Goal: Find contact information: Find contact information

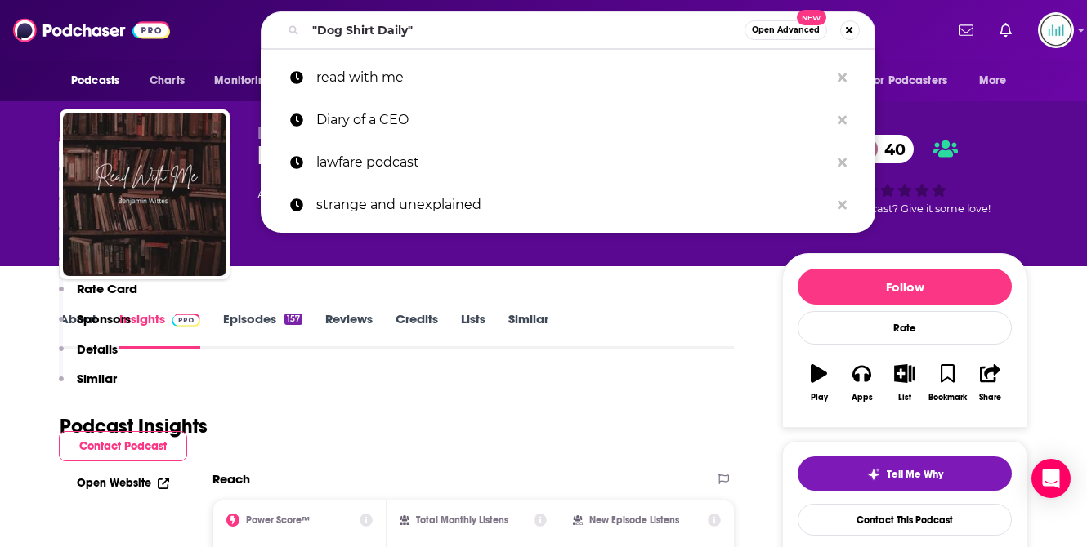
click at [333, 22] on input ""Dog Shirt Daily"" at bounding box center [525, 30] width 439 height 26
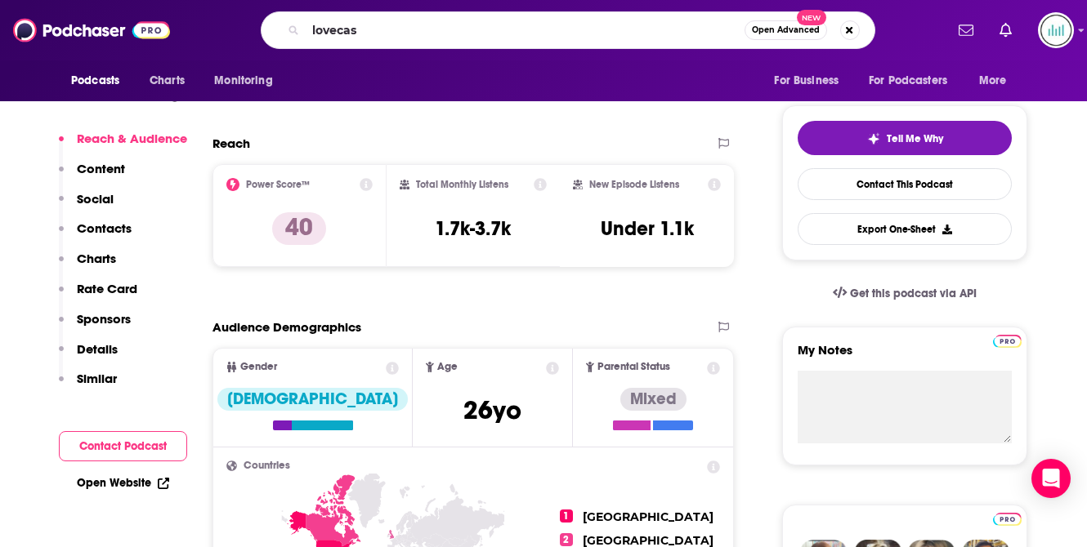
type input "lovecast"
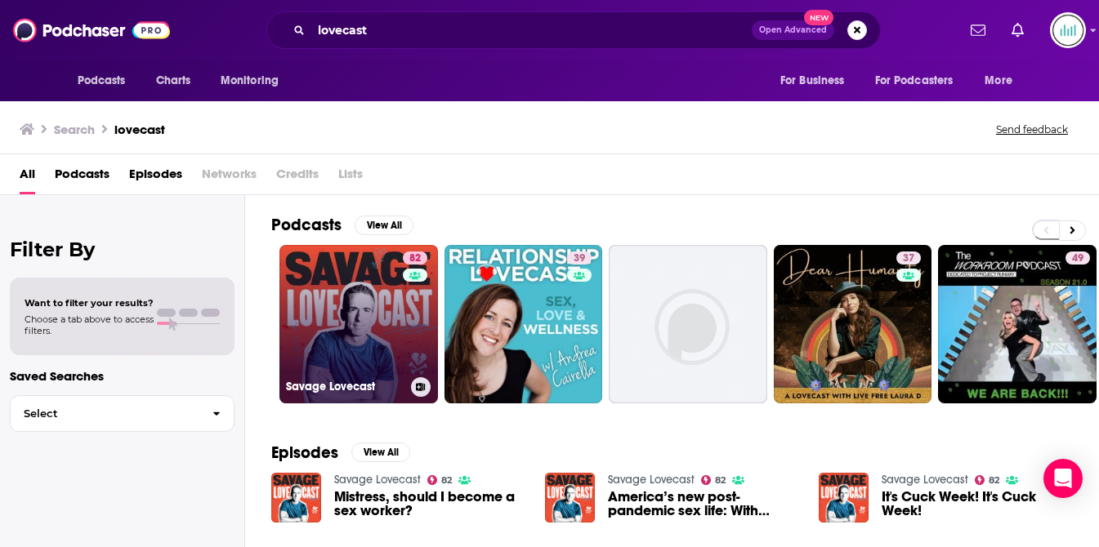
click at [392, 306] on link "82 Savage Lovecast" at bounding box center [358, 324] width 159 height 159
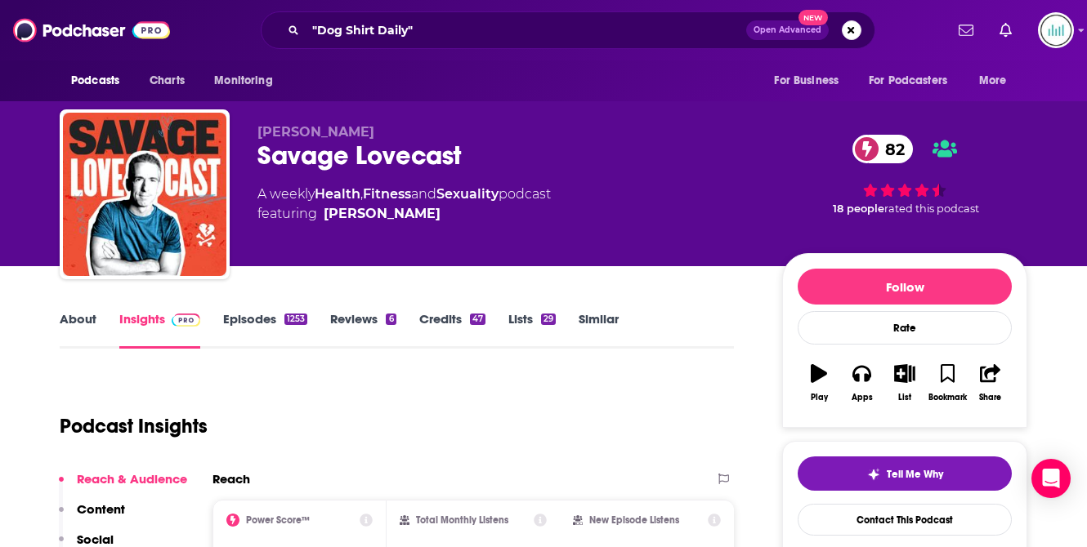
scroll to position [172, 0]
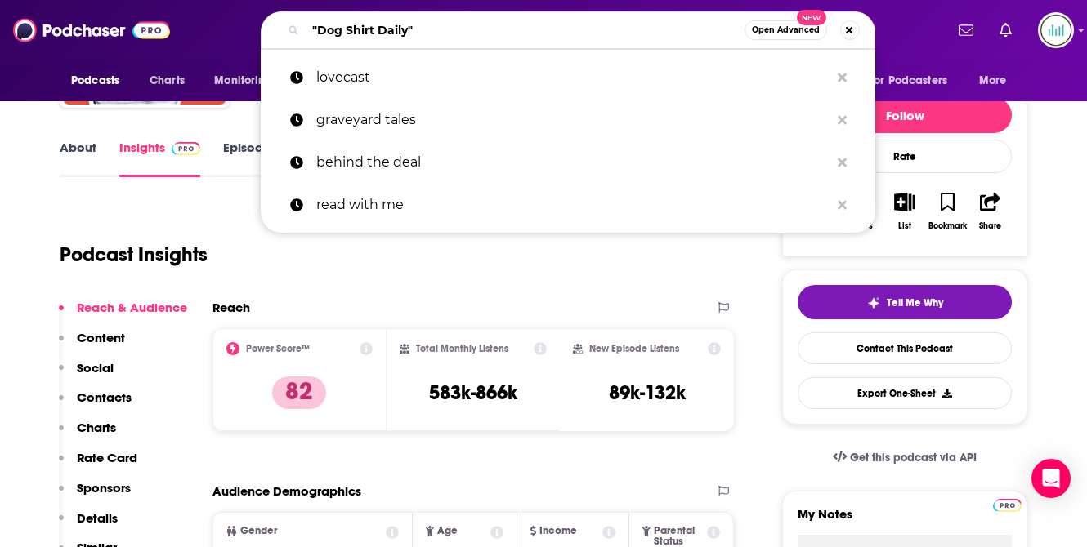
click at [360, 25] on input ""Dog Shirt Daily"" at bounding box center [525, 30] width 439 height 26
paste input "the mincing rascals"
type input "the mincing rascals"
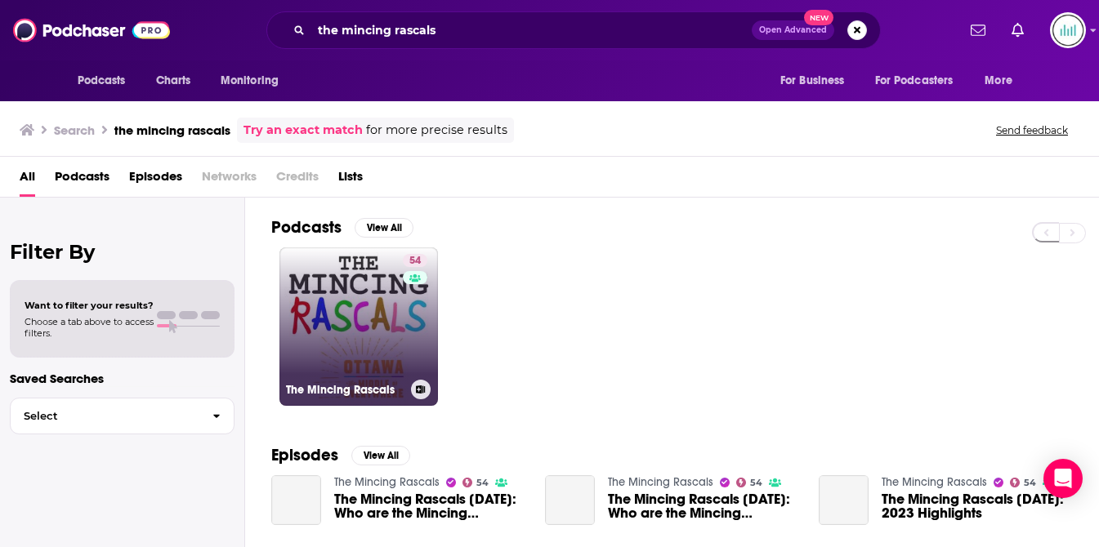
click at [333, 302] on link "54 The Mincing Rascals" at bounding box center [358, 327] width 159 height 159
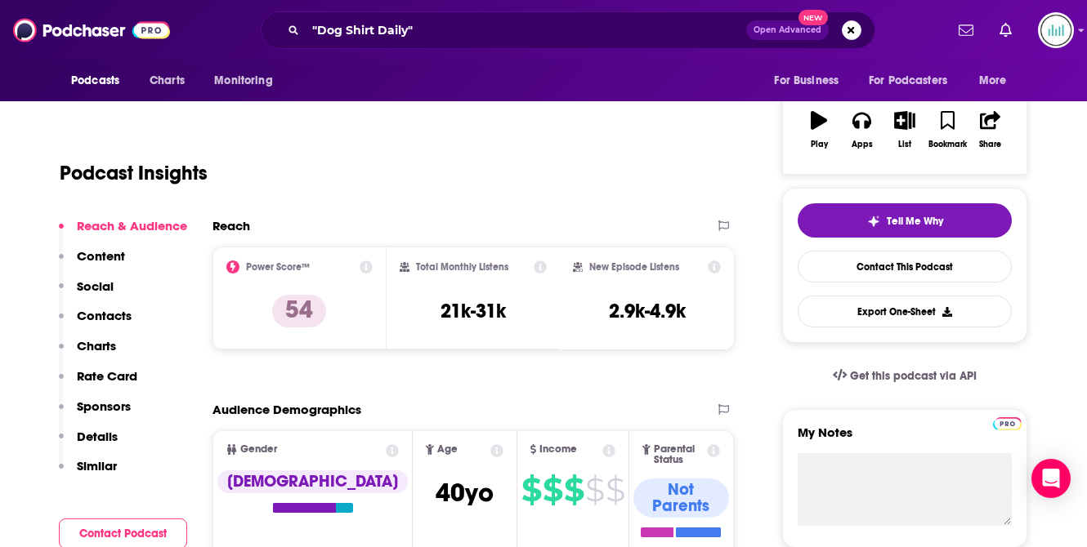
scroll to position [9, 0]
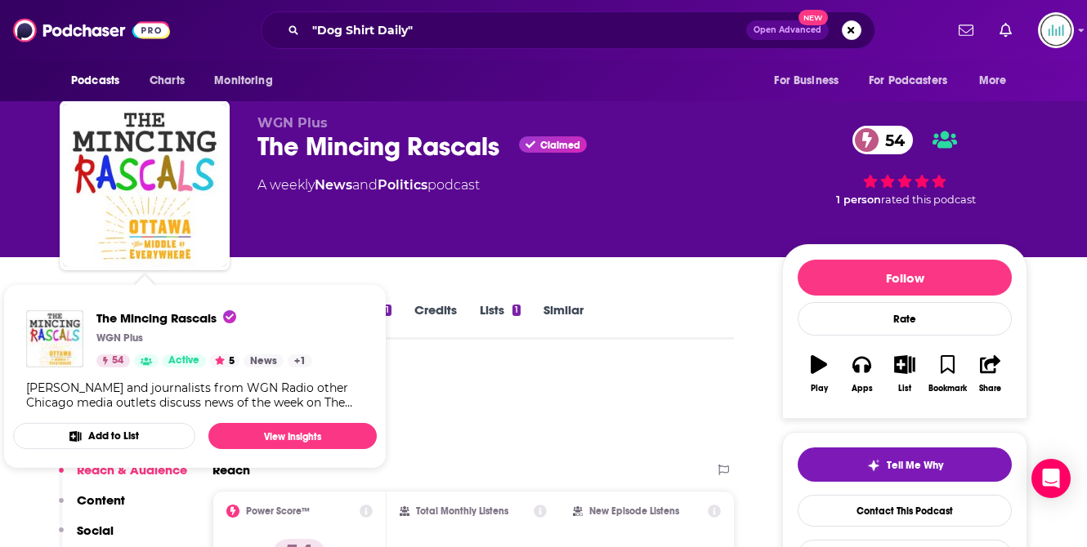
click at [334, 224] on div "WGN Plus The Mincing Rascals Claimed 54 A weekly News and Politics podcast" at bounding box center [506, 180] width 498 height 131
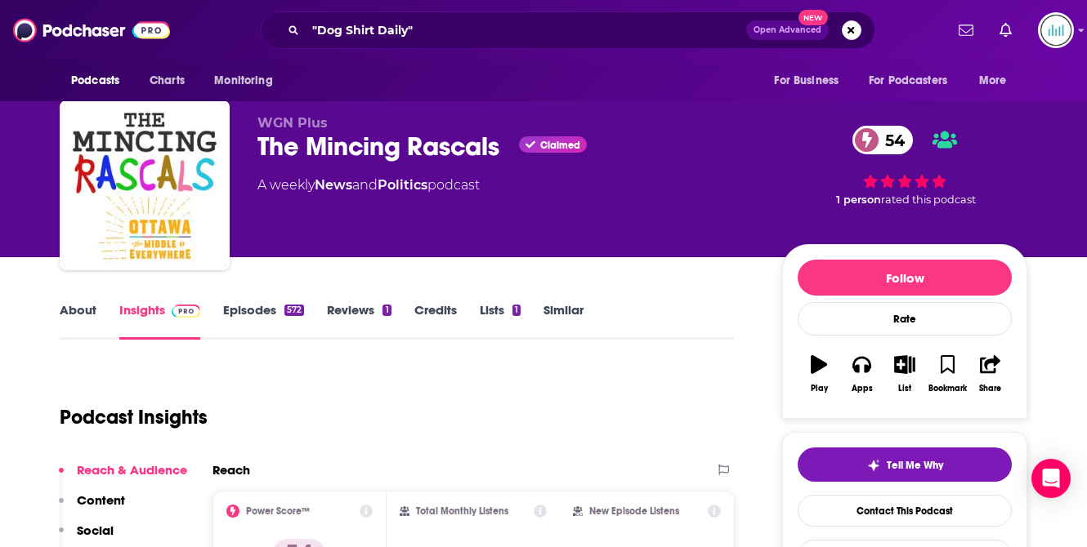
click at [69, 315] on link "About" at bounding box center [78, 321] width 37 height 38
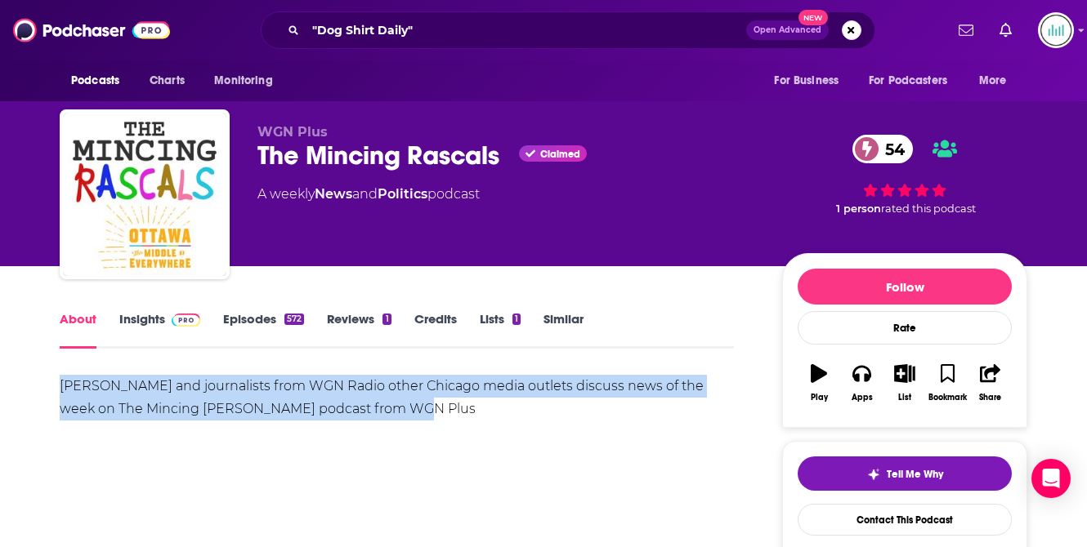
drag, startPoint x: 394, startPoint y: 409, endPoint x: 60, endPoint y: 391, distance: 334.7
click at [60, 391] on div "[PERSON_NAME] and journalists from WGN Radio other Chicago media outlets discus…" at bounding box center [397, 398] width 674 height 46
copy div "[PERSON_NAME] and journalists from WGN Radio other Chicago media outlets discus…"
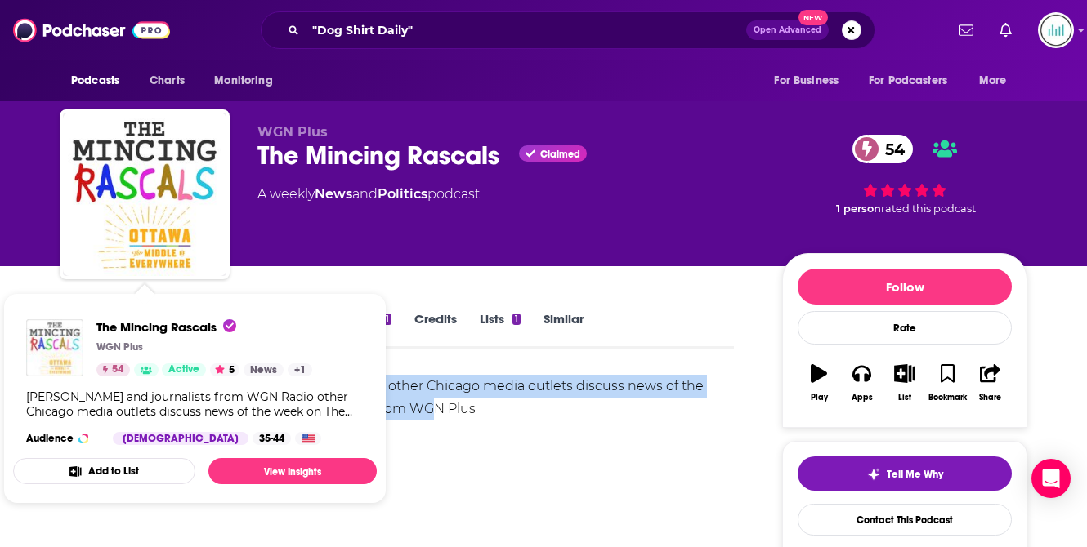
click at [58, 333] on img "The Mincing Rascals" at bounding box center [54, 347] width 57 height 57
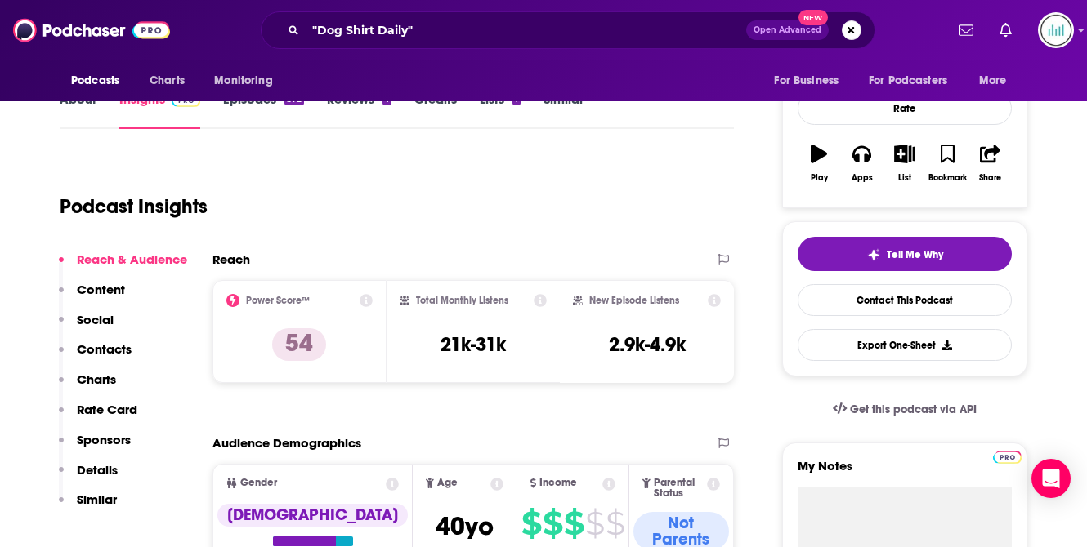
scroll to position [113, 0]
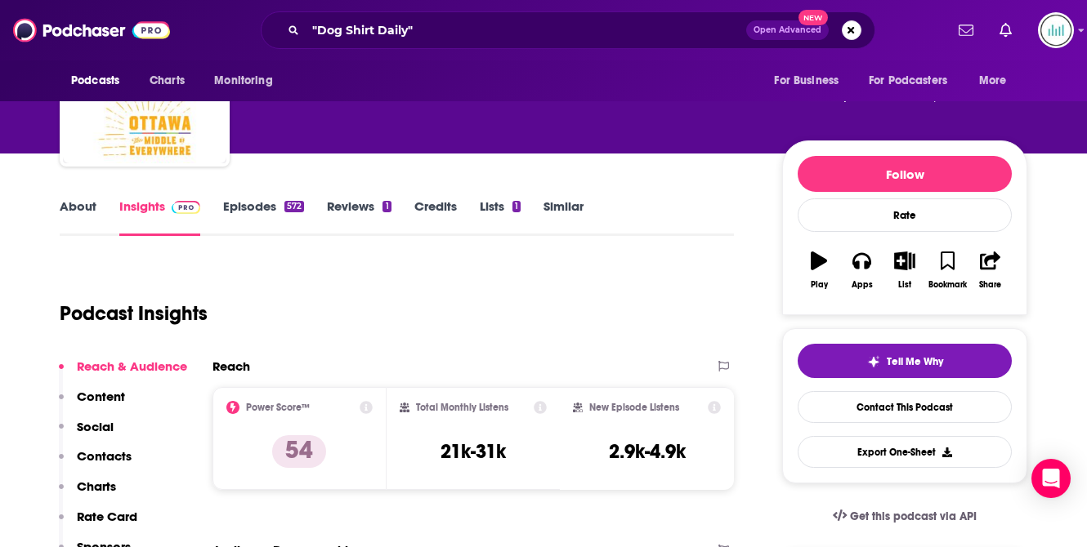
click at [433, 210] on link "Credits" at bounding box center [435, 218] width 42 height 38
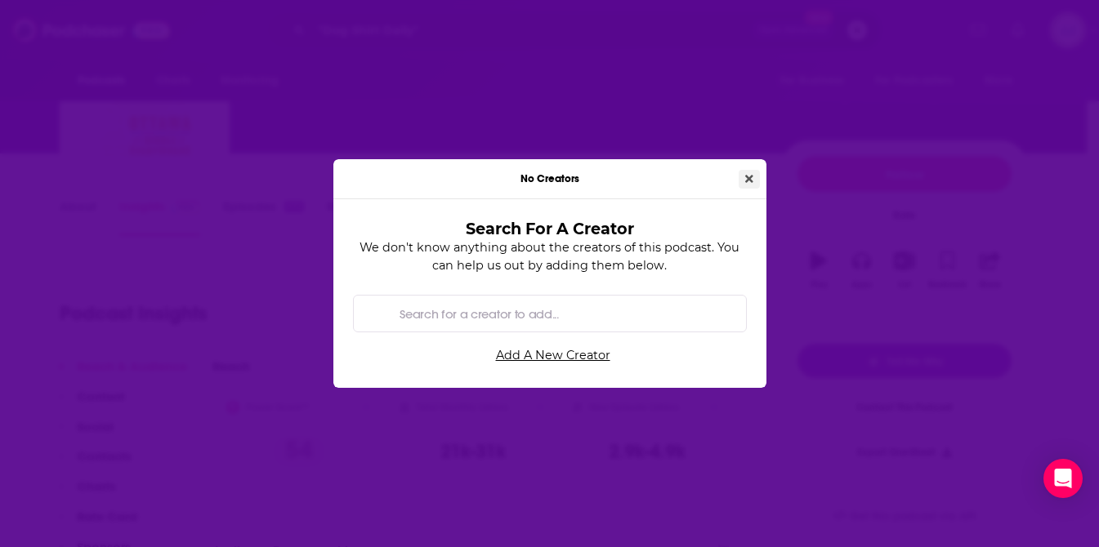
click at [754, 180] on button "Close" at bounding box center [749, 179] width 21 height 19
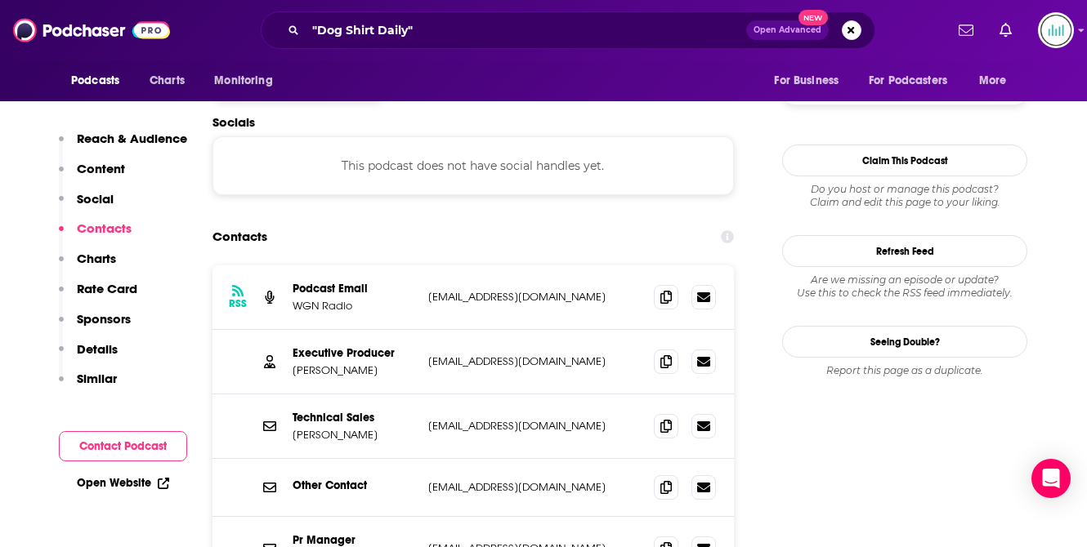
scroll to position [1464, 0]
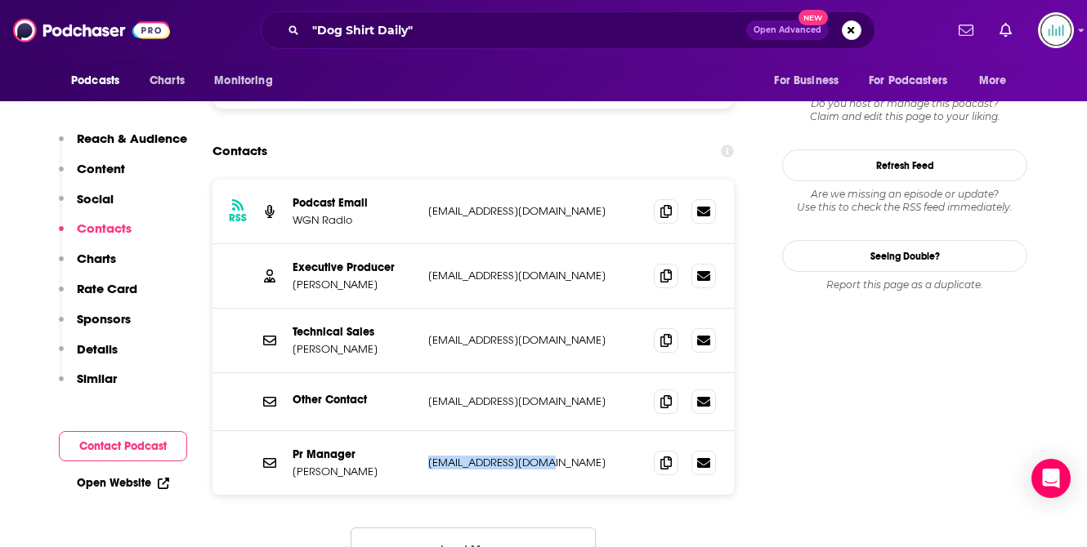
drag, startPoint x: 560, startPoint y: 401, endPoint x: 424, endPoint y: 399, distance: 135.7
click at [424, 431] on div "Pr Manager [PERSON_NAME] [EMAIL_ADDRESS][DOMAIN_NAME] [EMAIL_ADDRESS][DOMAIN_NA…" at bounding box center [472, 463] width 521 height 64
copy p "[EMAIL_ADDRESS][DOMAIN_NAME]"
click at [374, 25] on input ""Dog Shirt Daily"" at bounding box center [526, 30] width 440 height 26
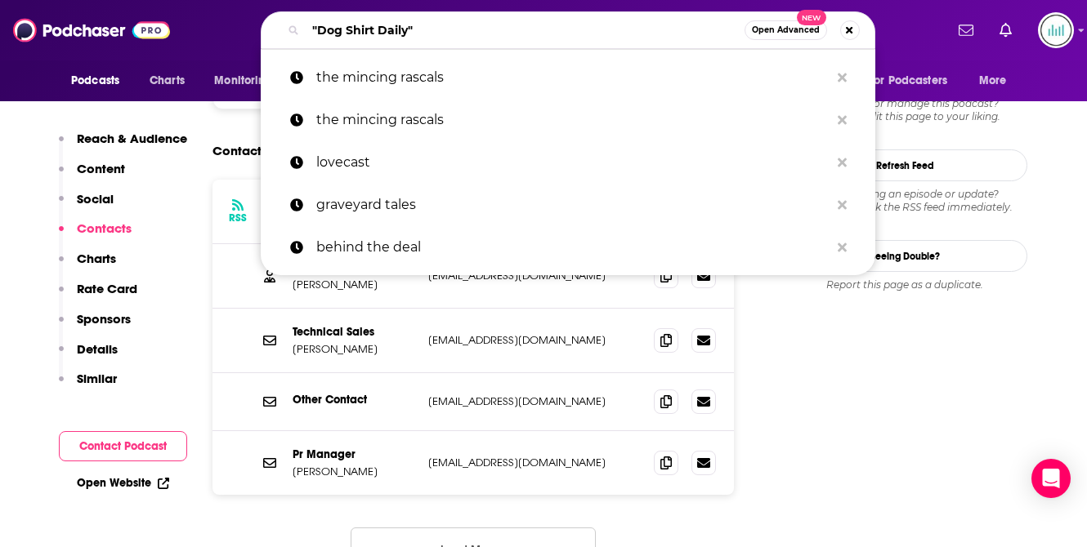
click at [374, 25] on input ""Dog Shirt Daily"" at bounding box center [525, 30] width 439 height 26
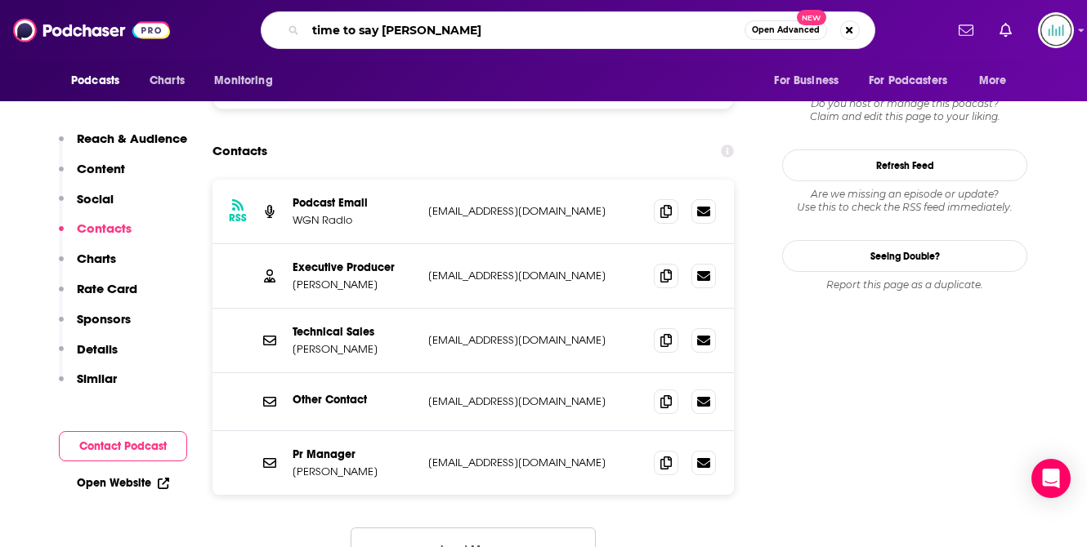
type input "time to say goodbye"
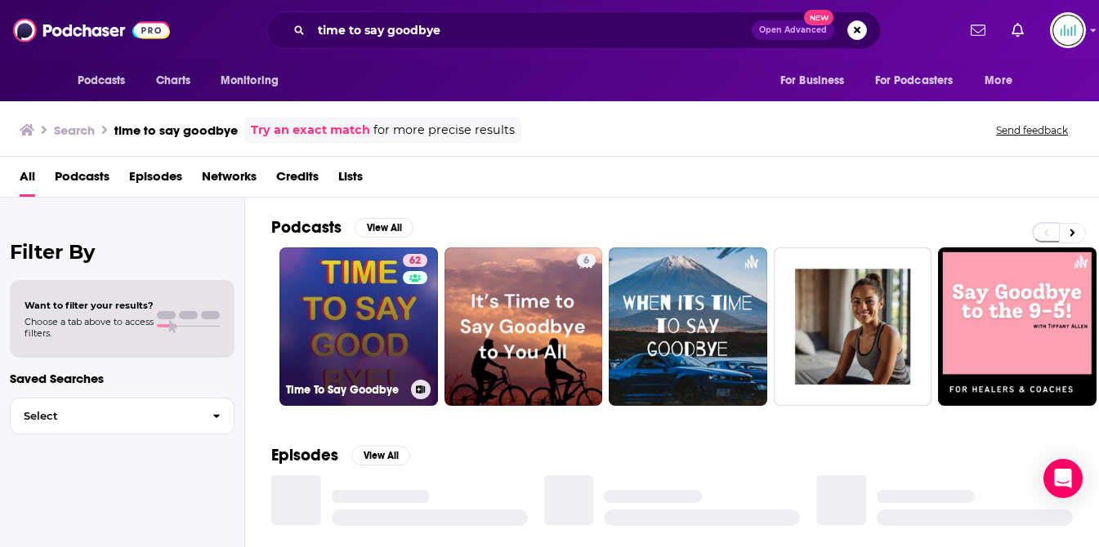
click at [373, 288] on link "62 Time To Say Goodbye" at bounding box center [358, 327] width 159 height 159
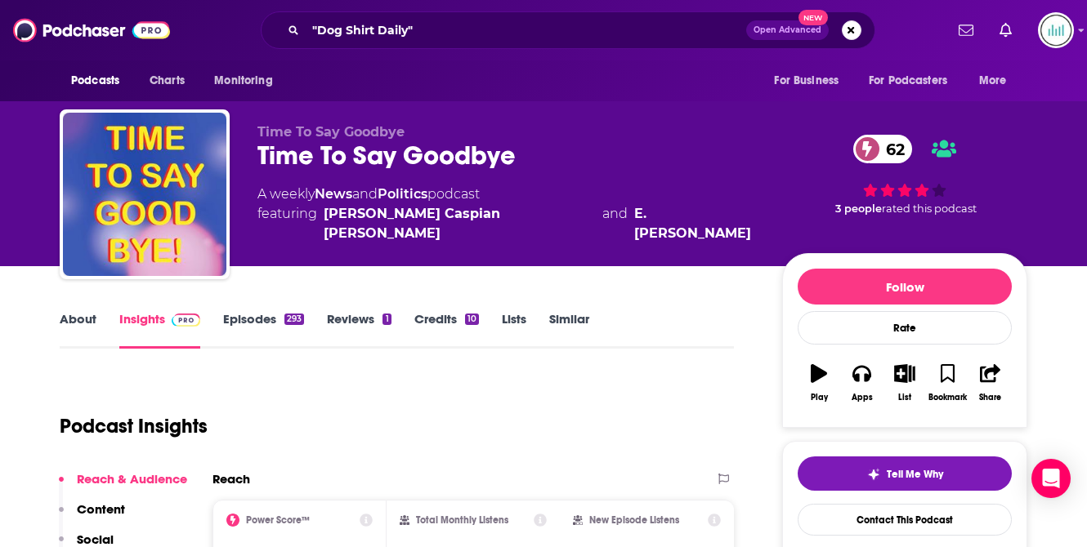
click at [78, 324] on link "About" at bounding box center [78, 330] width 37 height 38
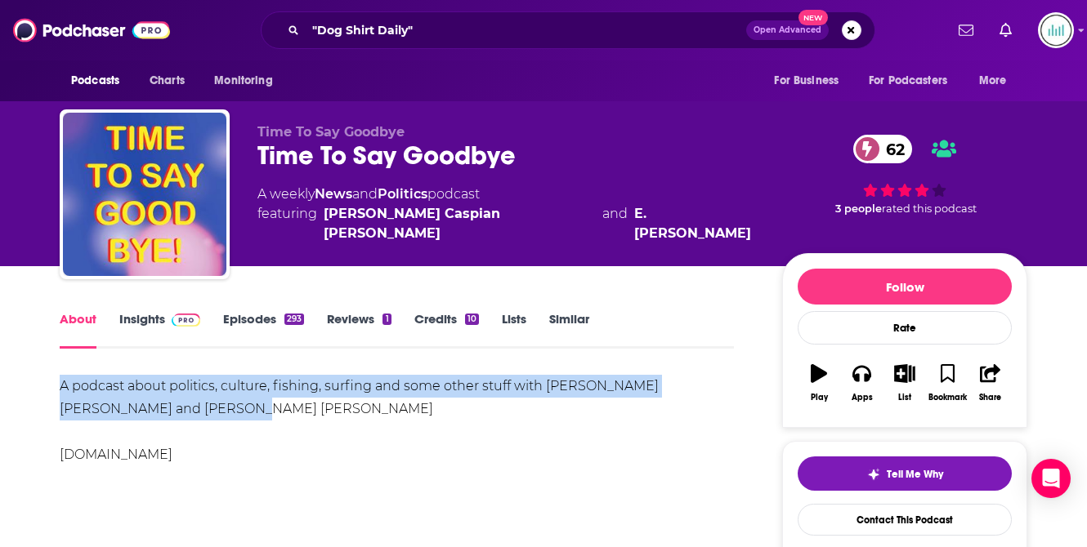
drag, startPoint x: 157, startPoint y: 410, endPoint x: 62, endPoint y: 392, distance: 96.5
click at [62, 392] on div "A podcast about politics, culture, fishing, surfing and some other stuff with […" at bounding box center [397, 421] width 674 height 92
drag, startPoint x: 211, startPoint y: 457, endPoint x: 58, endPoint y: 453, distance: 152.9
copy div "[DOMAIN_NAME]"
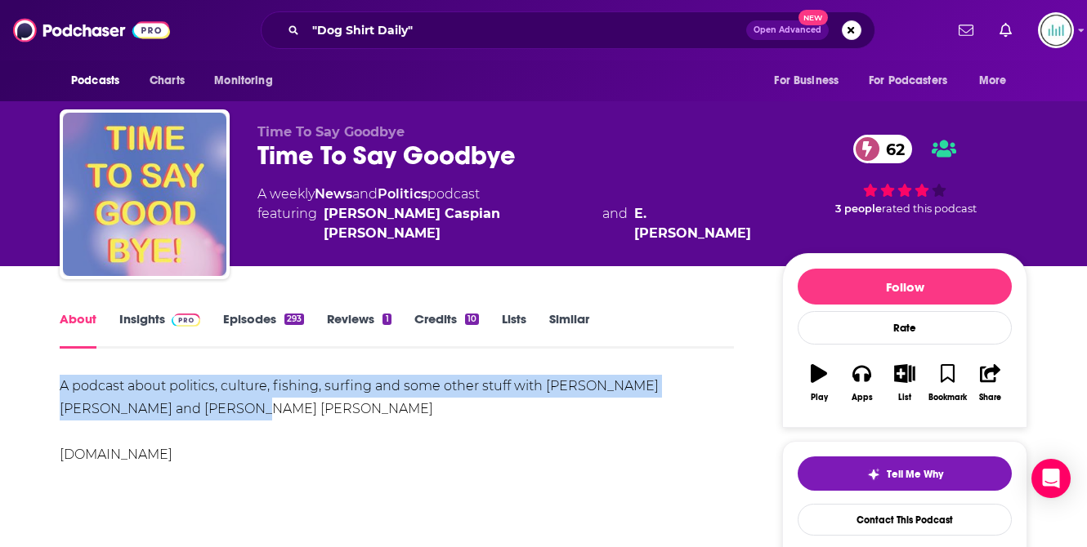
click at [169, 226] on img "Time To Say Goodbye" at bounding box center [144, 194] width 163 height 163
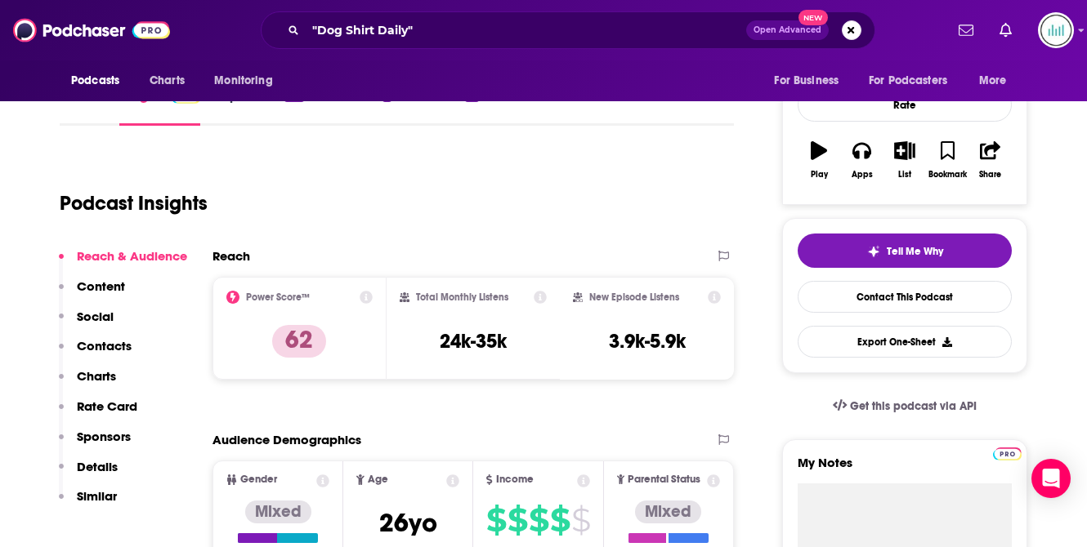
scroll to position [260, 0]
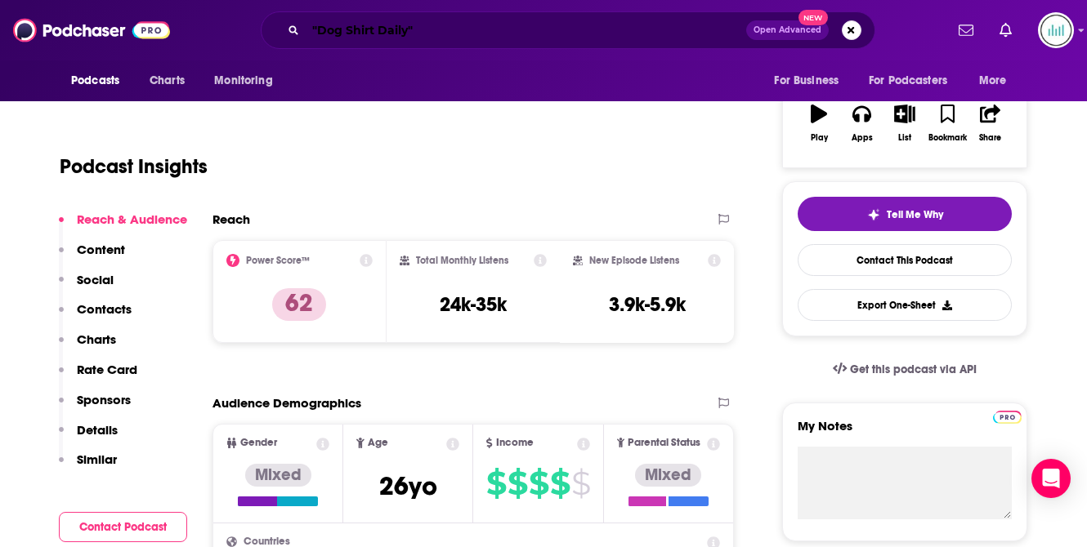
click at [357, 26] on input ""Dog Shirt Daily"" at bounding box center [526, 30] width 440 height 26
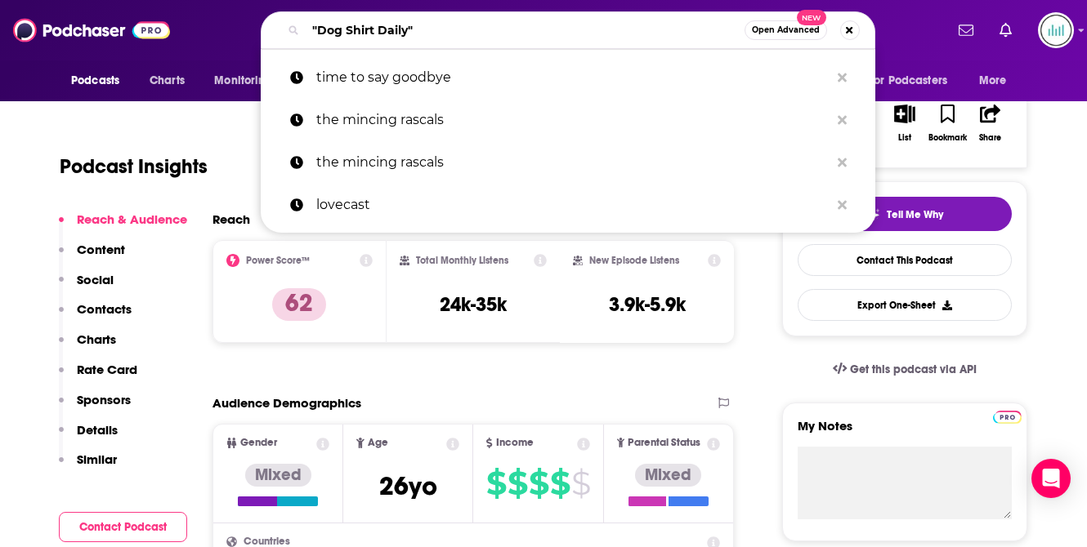
click at [357, 26] on input ""Dog Shirt Daily"" at bounding box center [525, 30] width 439 height 26
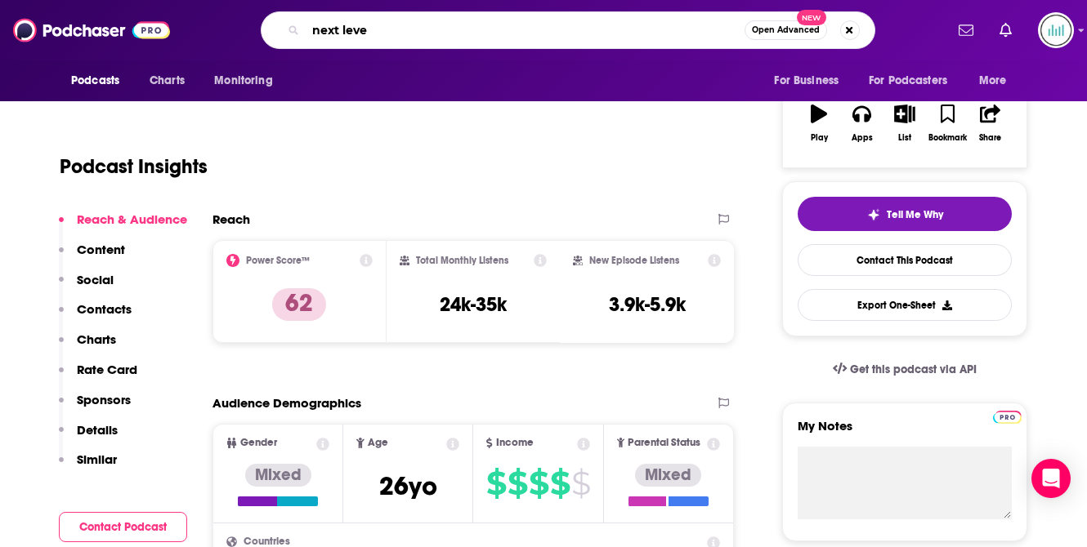
type input "next level"
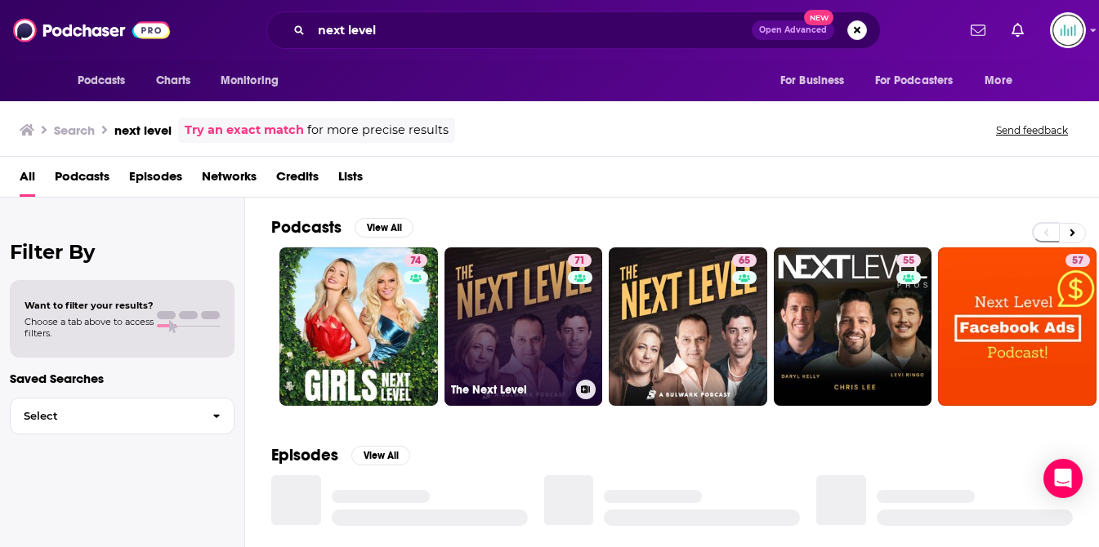
click at [501, 315] on link "71 The Next Level" at bounding box center [524, 327] width 159 height 159
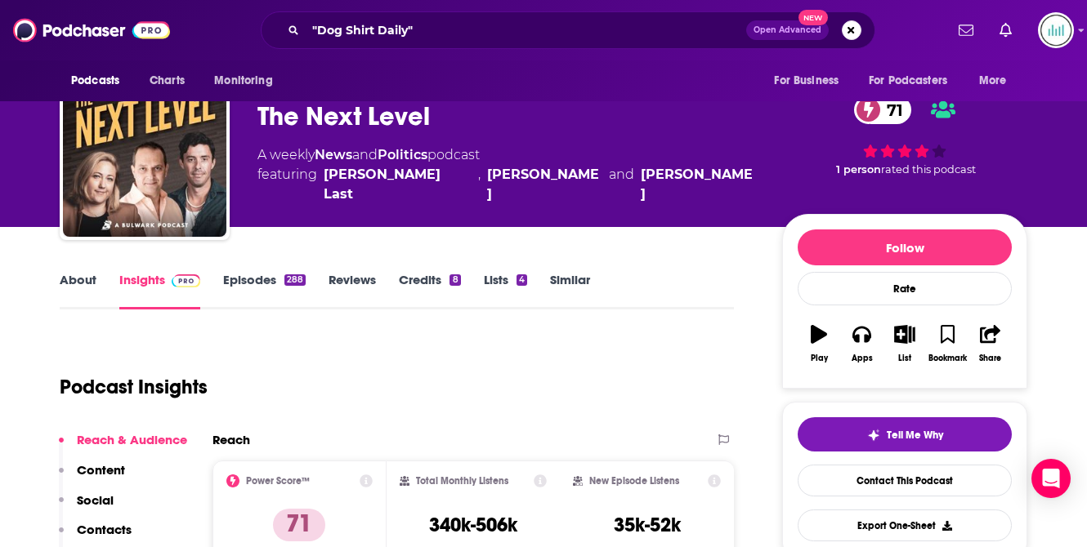
scroll to position [204, 0]
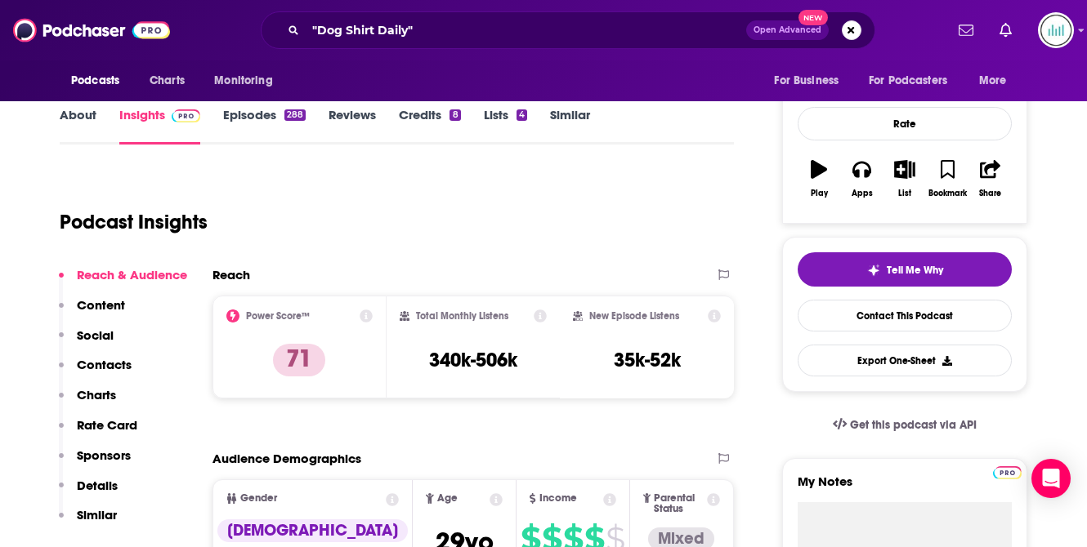
click at [76, 116] on link "About" at bounding box center [78, 126] width 37 height 38
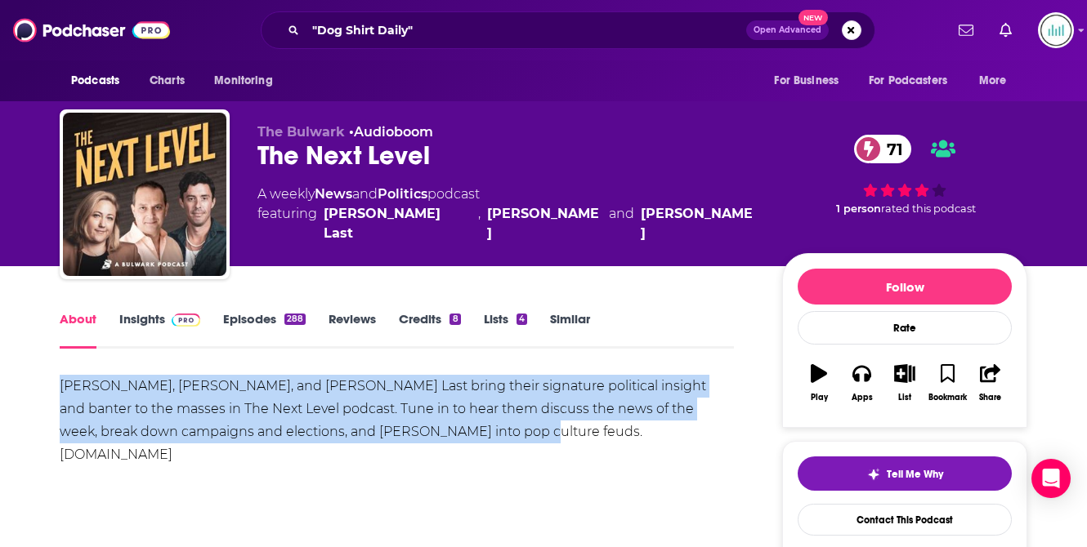
drag, startPoint x: 436, startPoint y: 433, endPoint x: 62, endPoint y: 391, distance: 375.8
click at [62, 391] on div "[PERSON_NAME], [PERSON_NAME], and [PERSON_NAME] Last bring their signature poli…" at bounding box center [397, 421] width 674 height 92
copy div "[PERSON_NAME], [PERSON_NAME], and [PERSON_NAME] Last bring their signature poli…"
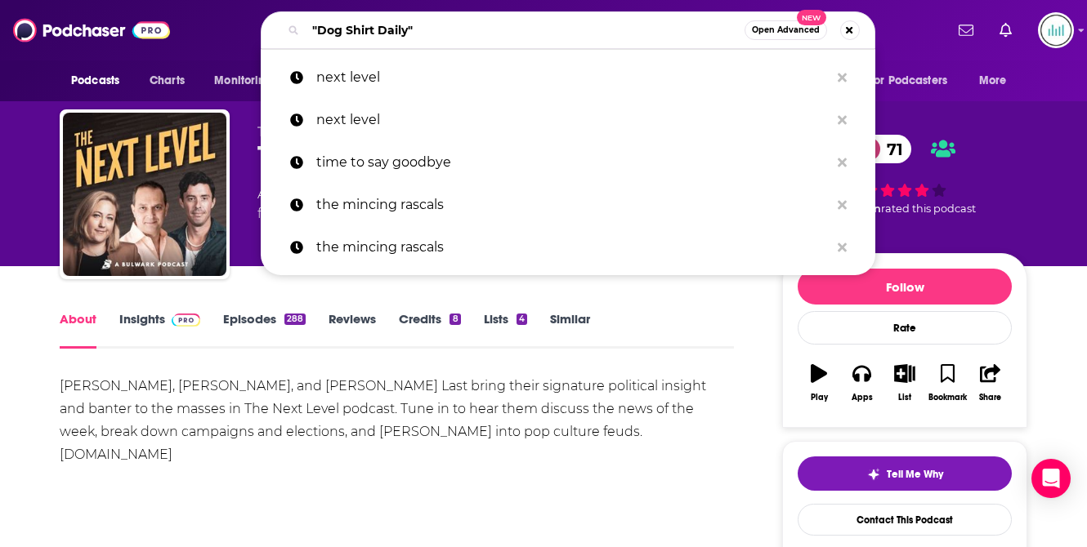
click at [352, 31] on input ""Dog Shirt Daily"" at bounding box center [525, 30] width 439 height 26
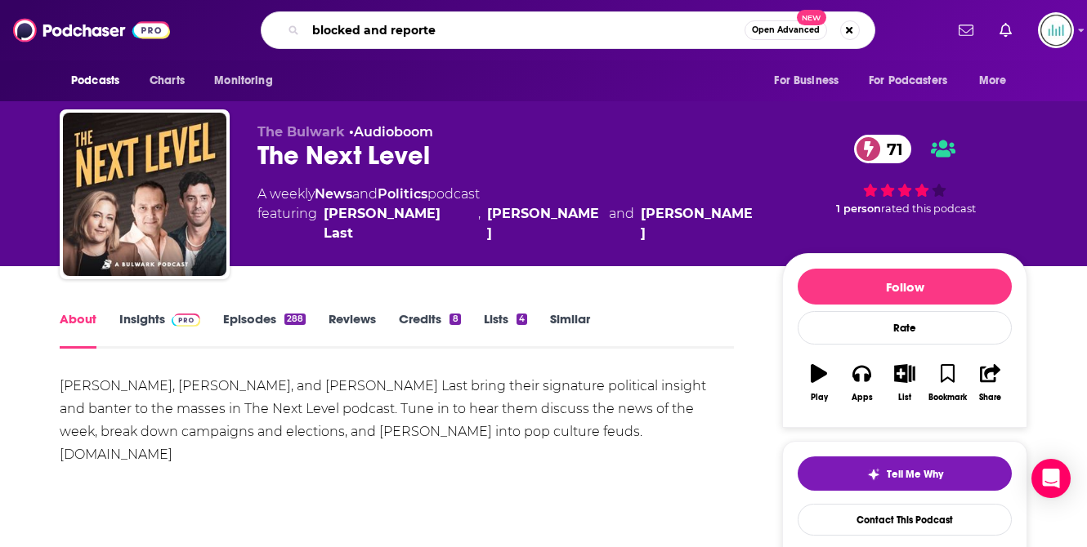
type input "blocked and reported"
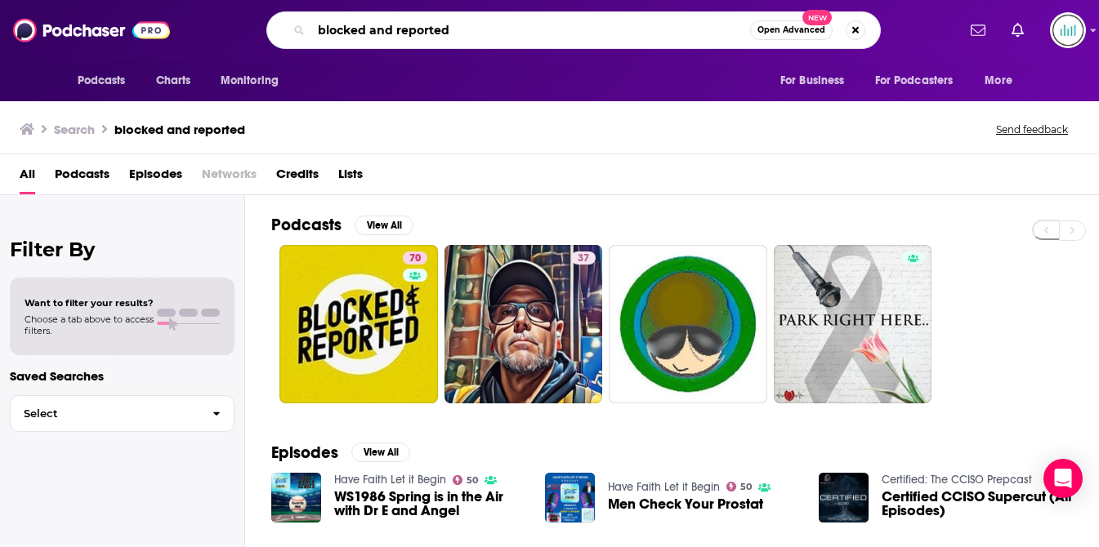
click at [377, 35] on input "blocked and reported" at bounding box center [530, 30] width 439 height 26
paste input "The Liberal Patriot"
type input "The Liberal Patriot"
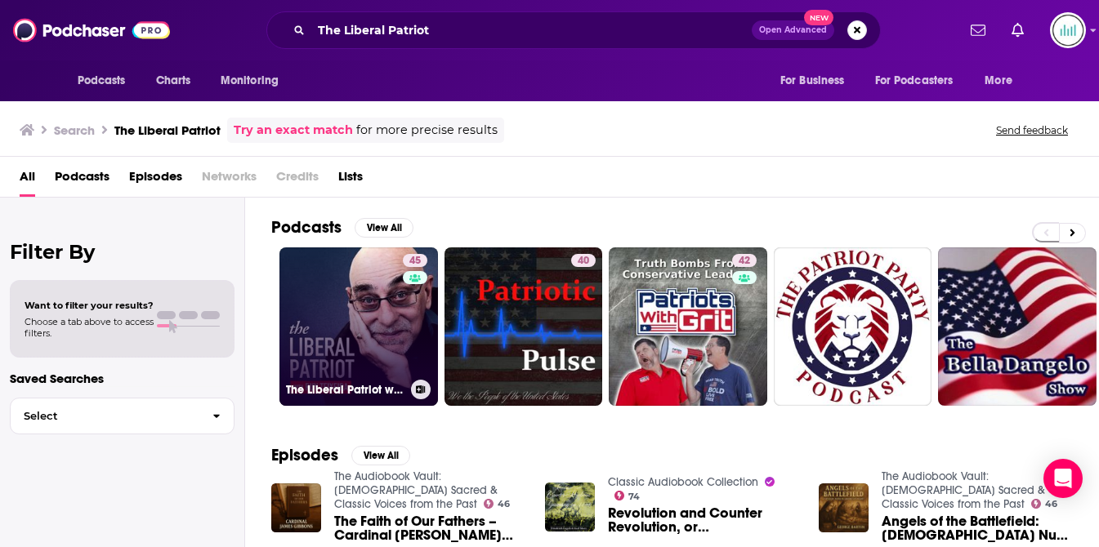
click at [327, 290] on link "45 The Liberal Patriot with [PERSON_NAME]" at bounding box center [358, 327] width 159 height 159
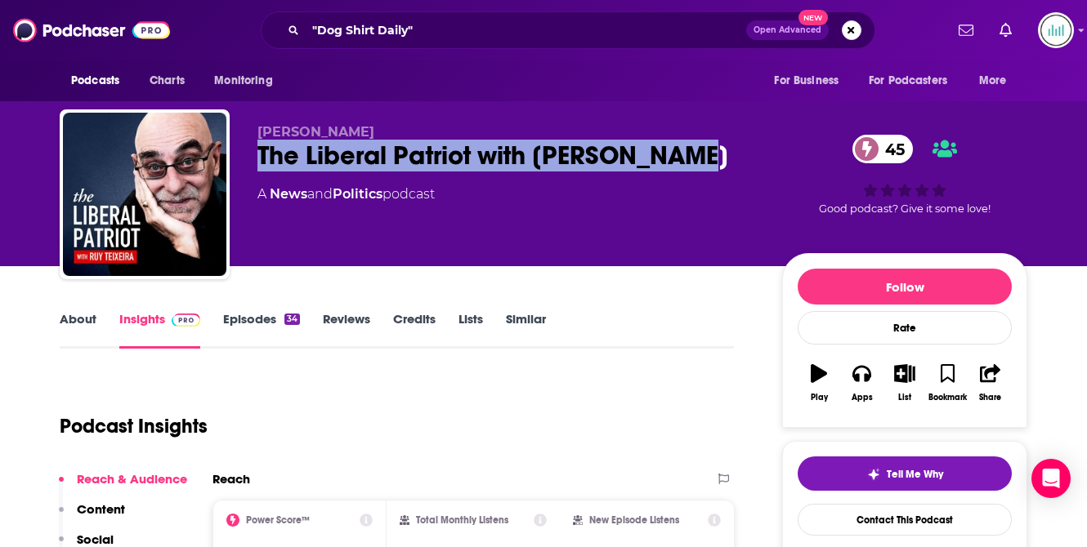
drag, startPoint x: 257, startPoint y: 154, endPoint x: 692, endPoint y: 157, distance: 434.7
click at [692, 159] on div "The Liberal Patriot with [PERSON_NAME] 45" at bounding box center [506, 156] width 498 height 32
copy h2 "The Liberal Patriot with [PERSON_NAME]"
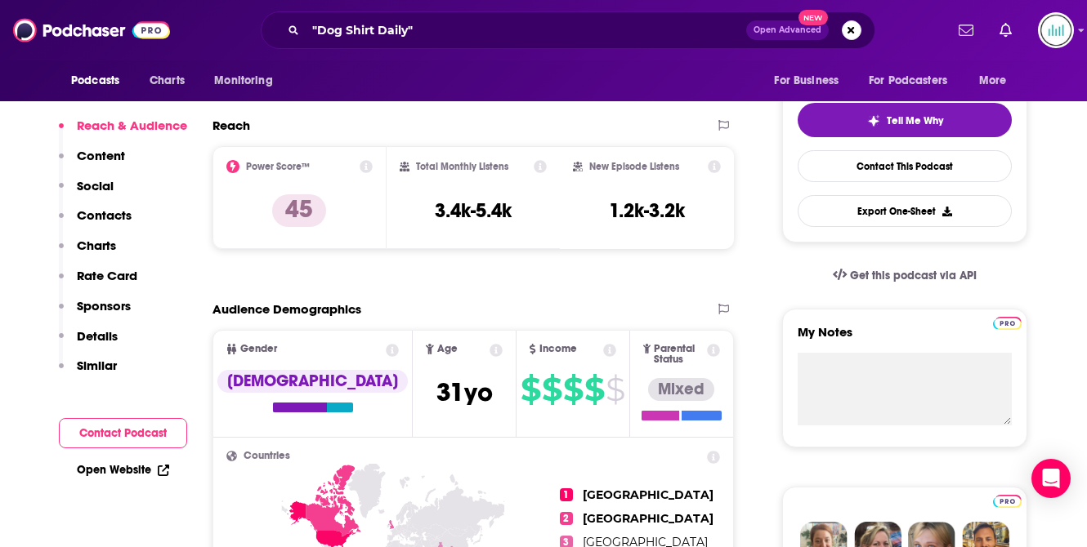
scroll to position [153, 0]
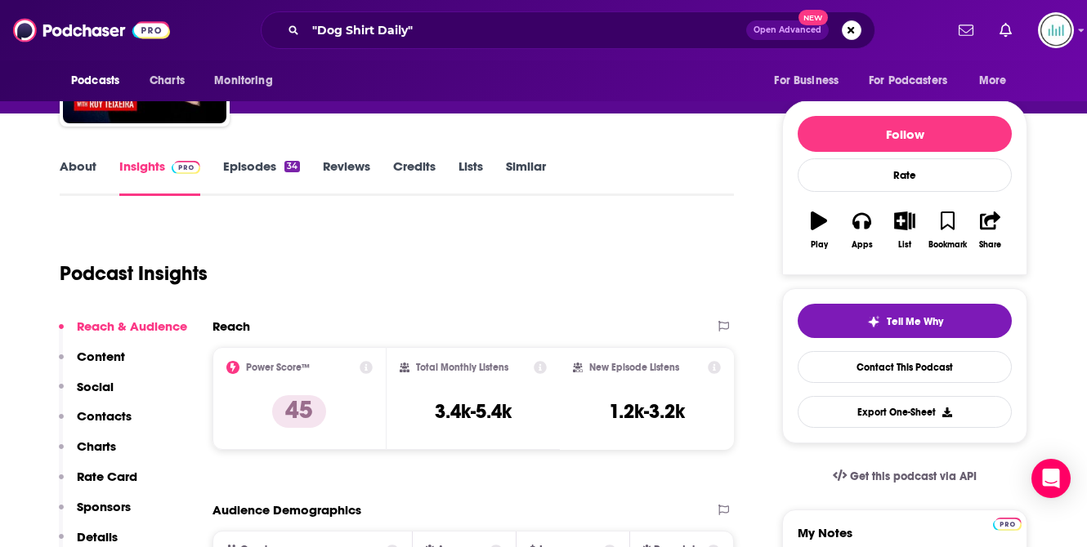
click at [83, 171] on link "About" at bounding box center [78, 178] width 37 height 38
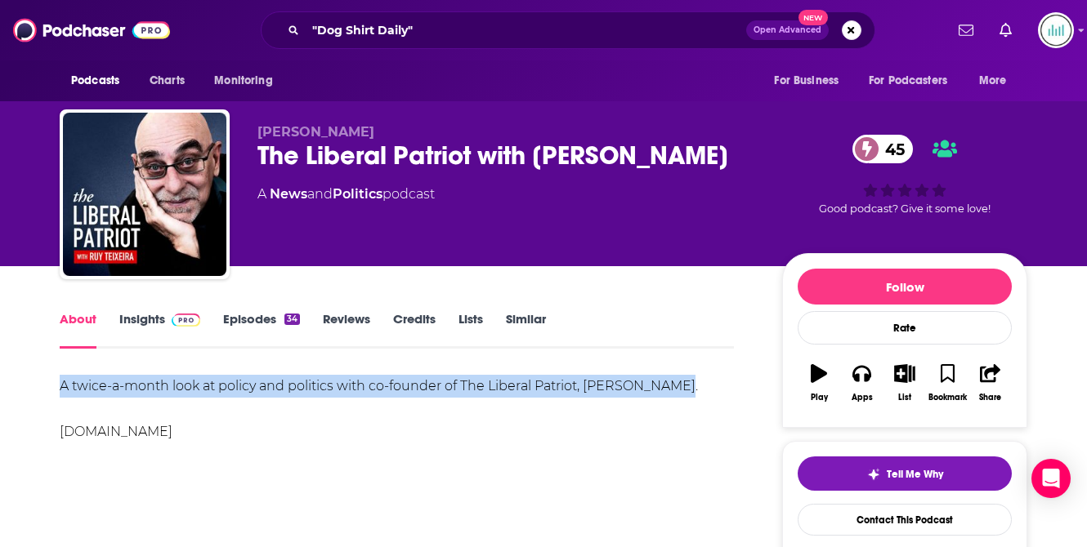
drag, startPoint x: 62, startPoint y: 384, endPoint x: 680, endPoint y: 373, distance: 617.8
click at [682, 378] on div "A twice-a-month look at policy and politics with co-founder of The Liberal Patr…" at bounding box center [397, 409] width 674 height 69
copy div "A twice-a-month look at policy and politics with co-founder of The Liberal Patr…"
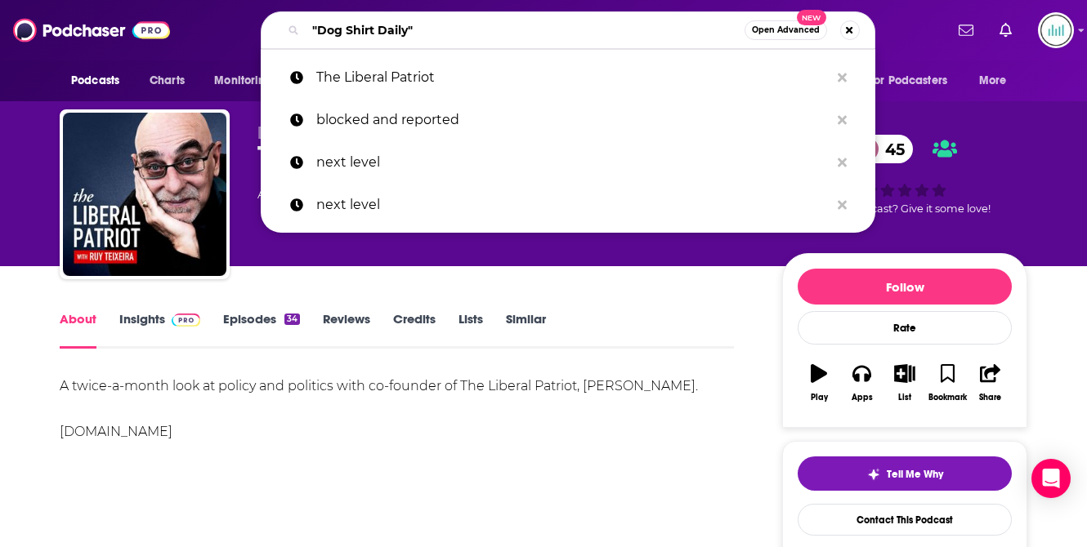
click at [322, 31] on input ""Dog Shirt Daily"" at bounding box center [525, 30] width 439 height 26
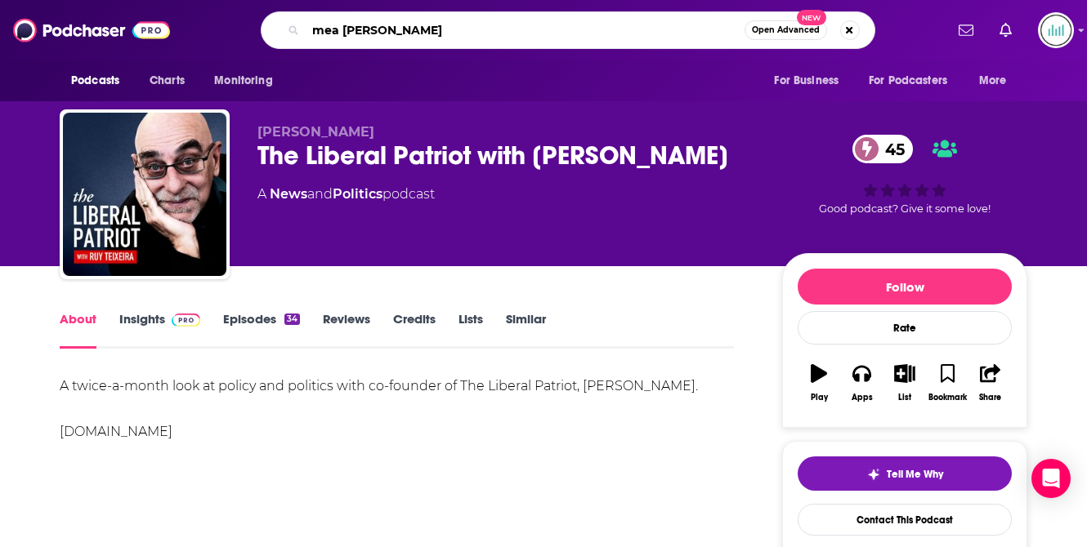
type input "mea culpa"
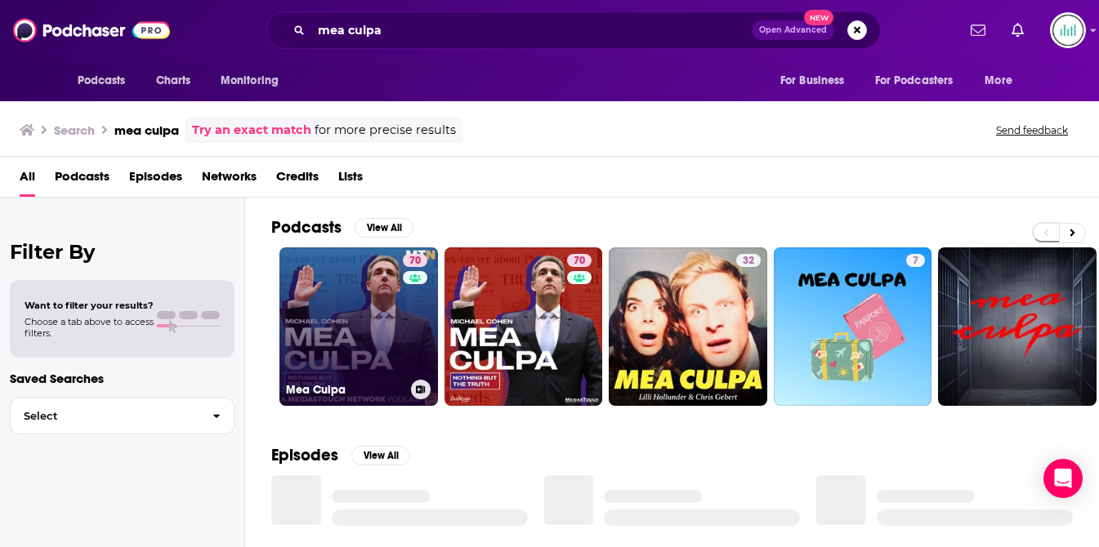
click at [366, 334] on link "70 Mea Culpa" at bounding box center [358, 327] width 159 height 159
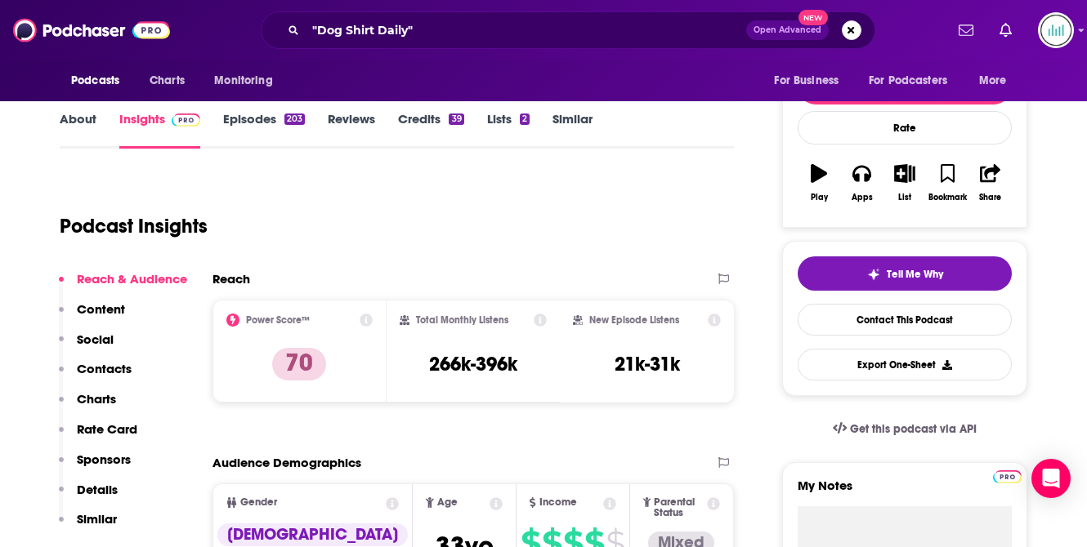
scroll to position [243, 0]
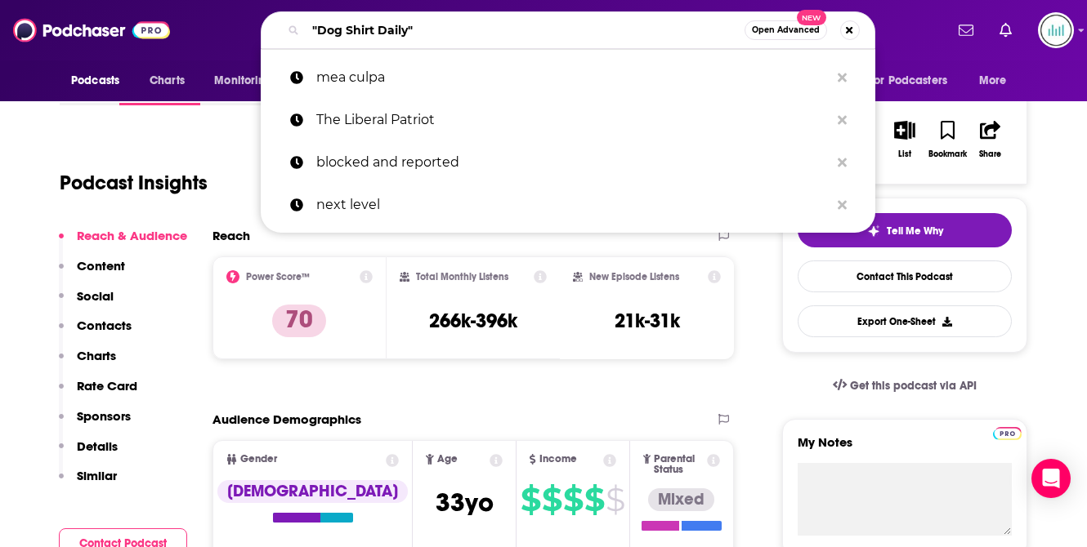
click at [348, 29] on input ""Dog Shirt Daily"" at bounding box center [525, 30] width 439 height 26
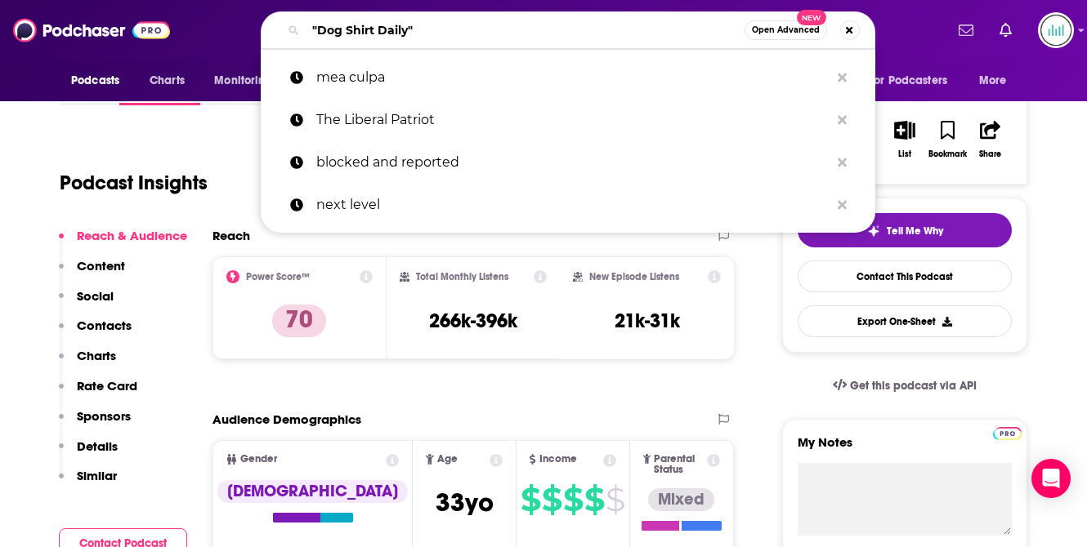
paste input "The Bulwark Podcast"
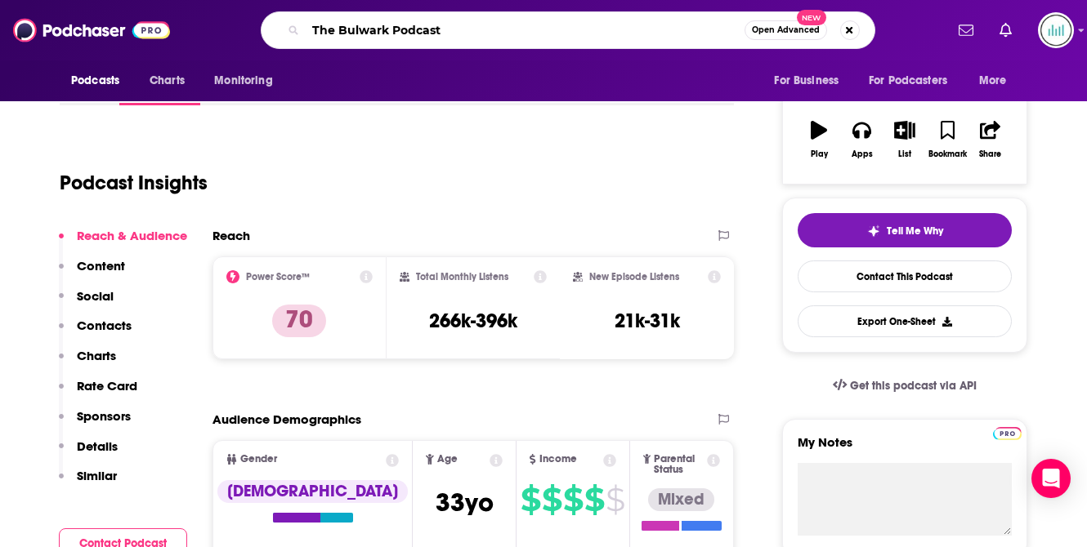
drag, startPoint x: 462, startPoint y: 34, endPoint x: 301, endPoint y: 34, distance: 161.8
click at [298, 34] on div "The Bulwark Podcast Open Advanced New" at bounding box center [568, 30] width 614 height 38
type input "the focus group"
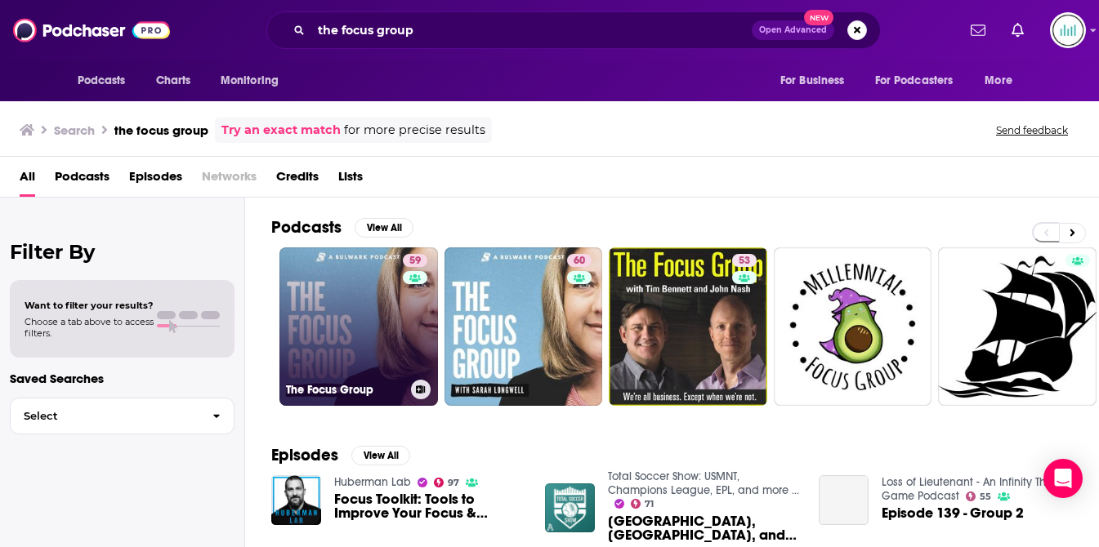
click at [326, 322] on link "59 The Focus Group" at bounding box center [358, 327] width 159 height 159
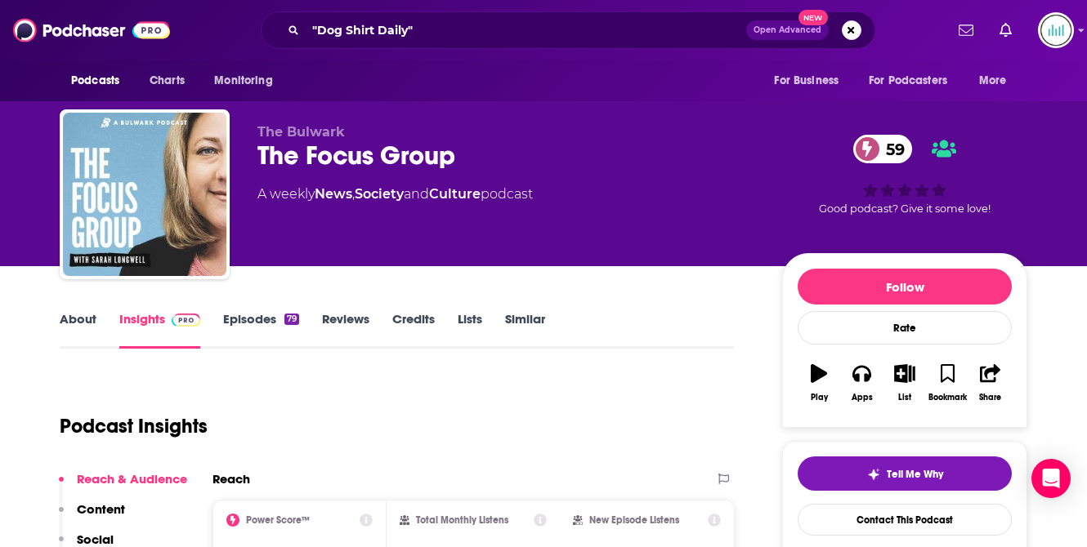
scroll to position [196, 0]
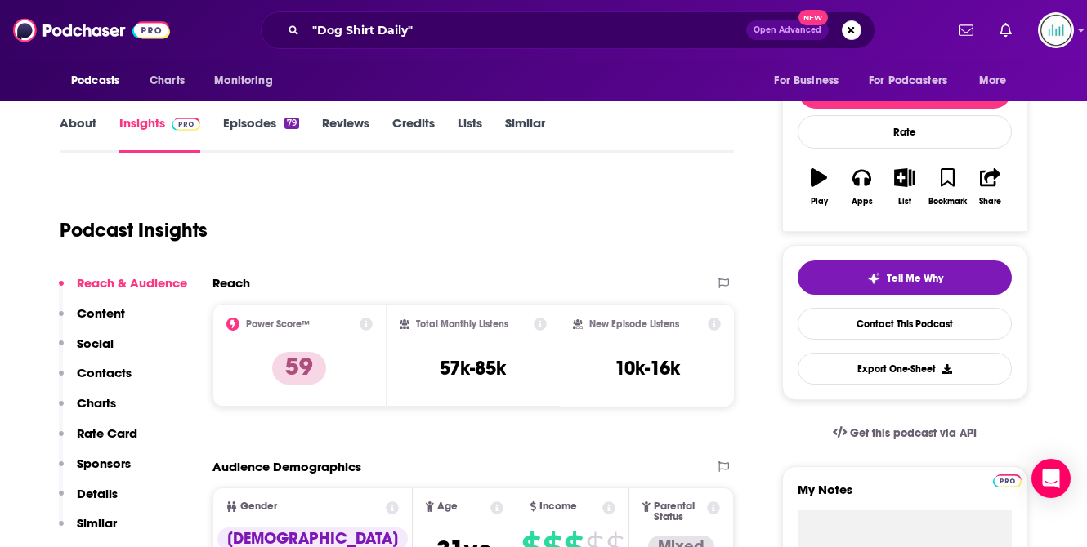
click at [73, 127] on link "About" at bounding box center [78, 134] width 37 height 38
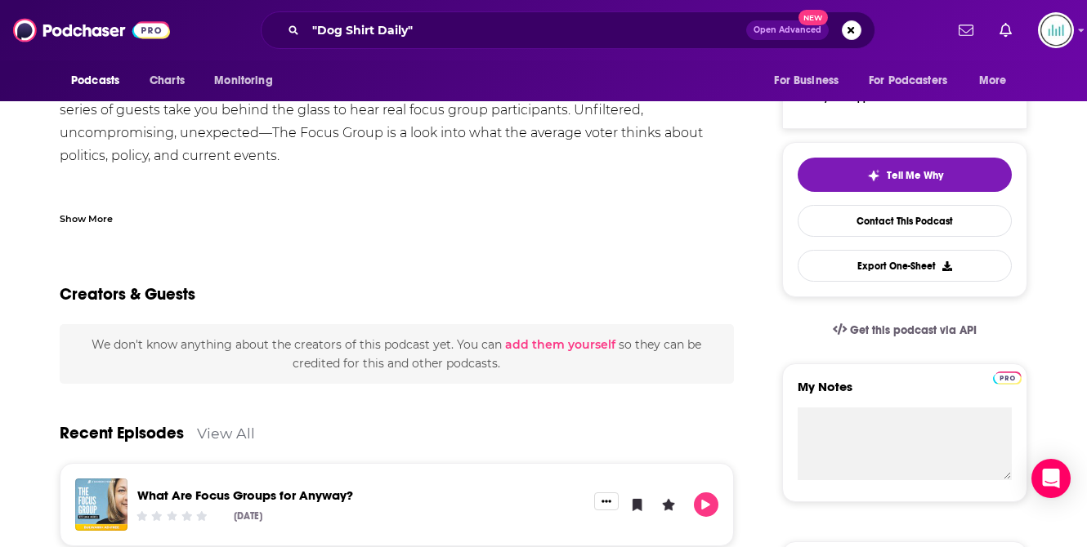
scroll to position [34, 0]
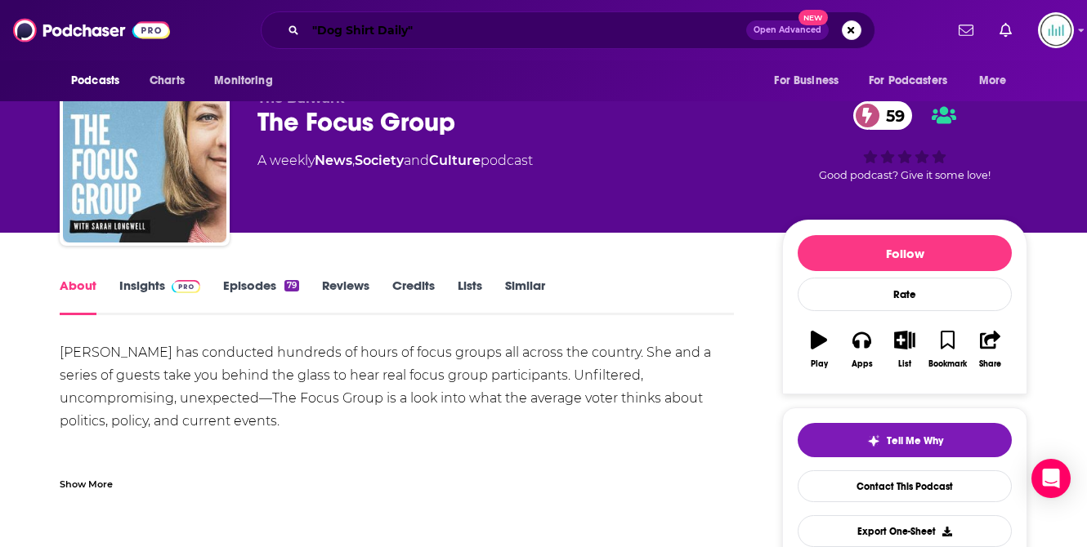
click at [369, 30] on input ""Dog Shirt Daily"" at bounding box center [526, 30] width 440 height 26
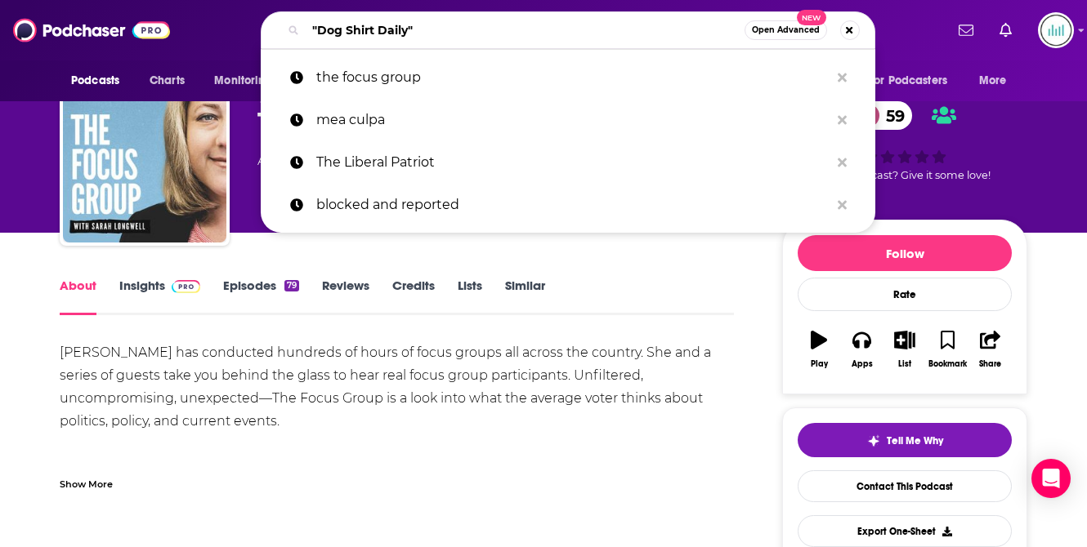
click at [369, 30] on input ""Dog Shirt Daily"" at bounding box center [525, 30] width 439 height 26
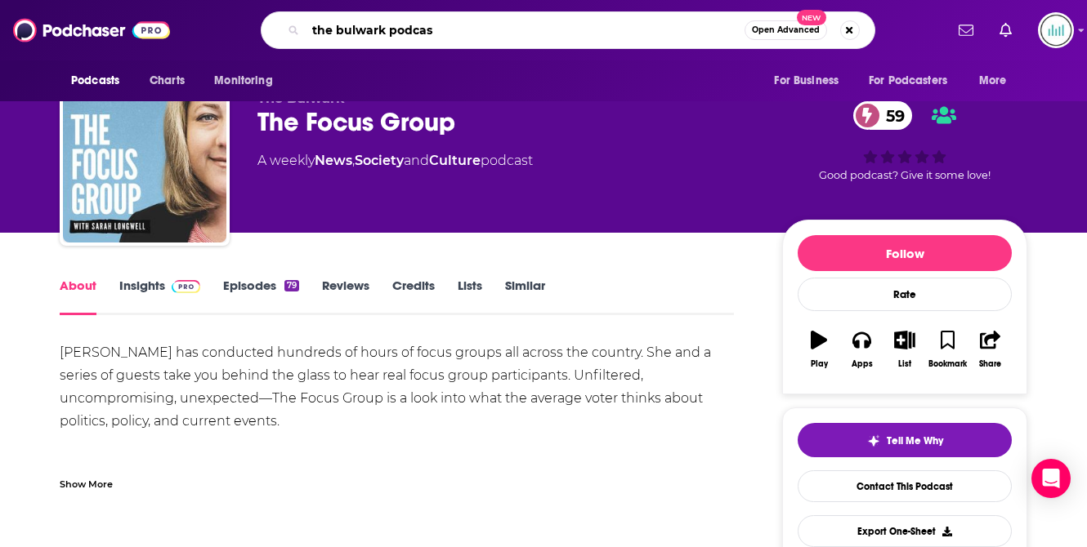
type input "the bulwark podcast"
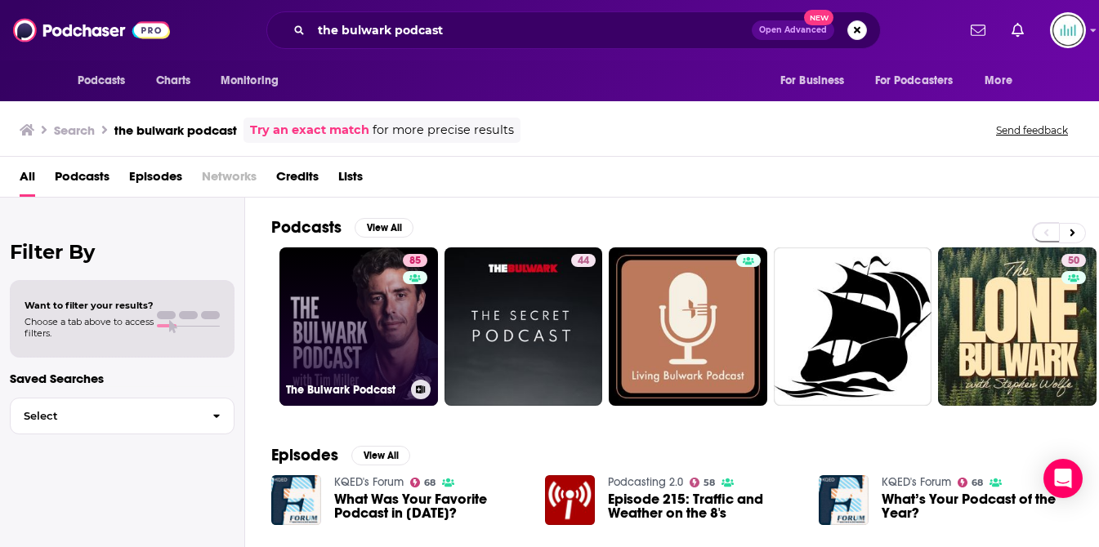
click at [347, 320] on link "85 The Bulwark Podcast" at bounding box center [358, 327] width 159 height 159
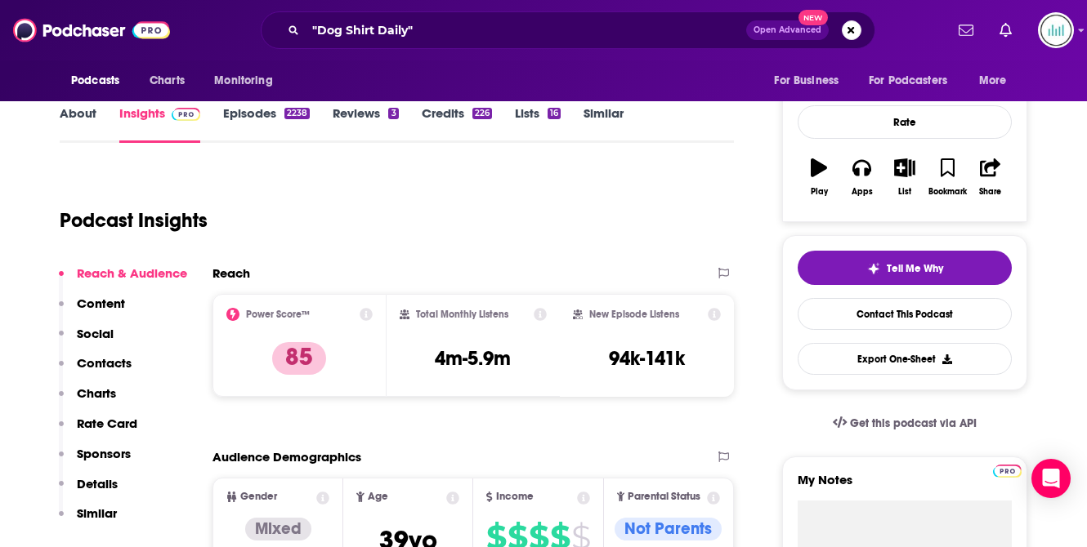
scroll to position [78, 0]
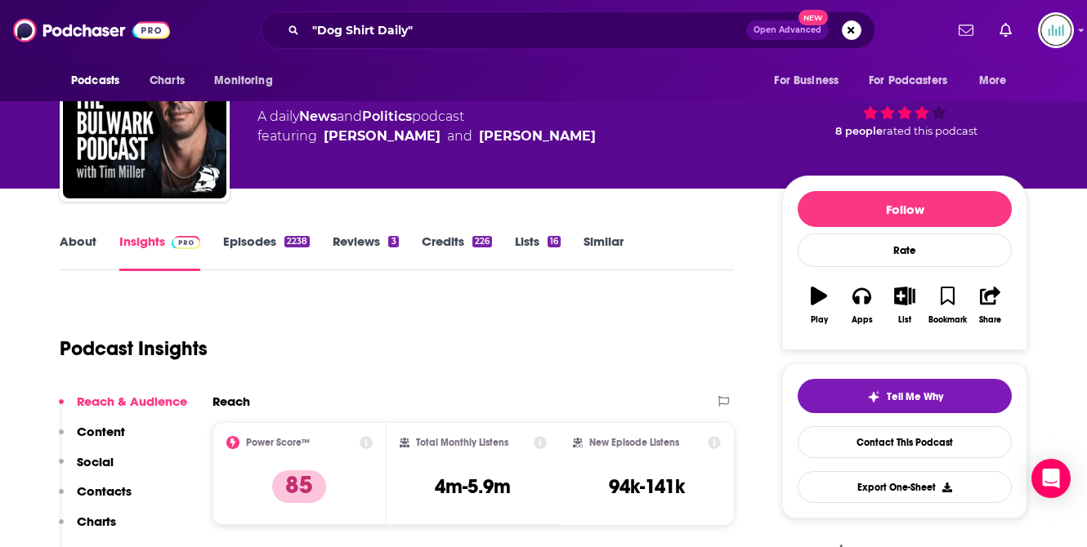
click at [77, 244] on link "About" at bounding box center [78, 253] width 37 height 38
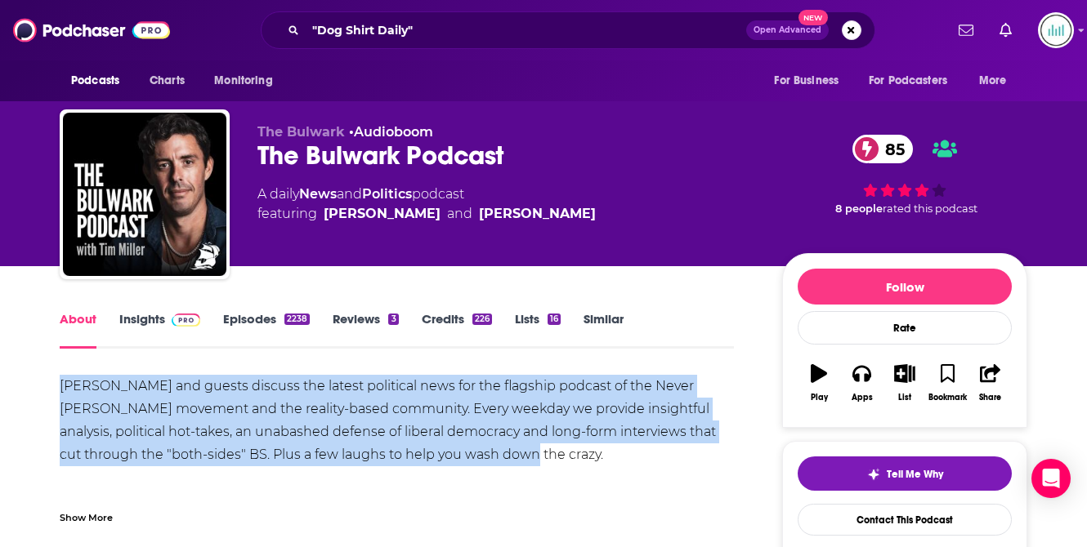
drag, startPoint x: 461, startPoint y: 453, endPoint x: 60, endPoint y: 381, distance: 406.9
click at [60, 381] on div "[PERSON_NAME] and guests discuss the latest political news for the flagship pod…" at bounding box center [397, 455] width 674 height 160
copy div "[PERSON_NAME] and guests discuss the latest political news for the flagship pod…"
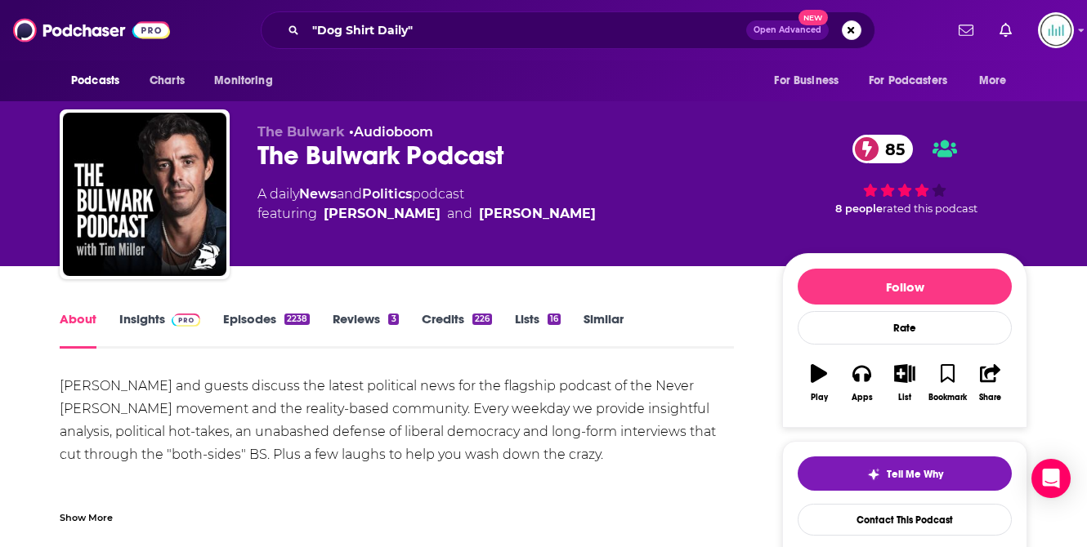
click at [305, 239] on div "The Bulwark • Audioboom The Bulwark Podcast 85 A daily News and Politics podcas…" at bounding box center [506, 189] width 498 height 131
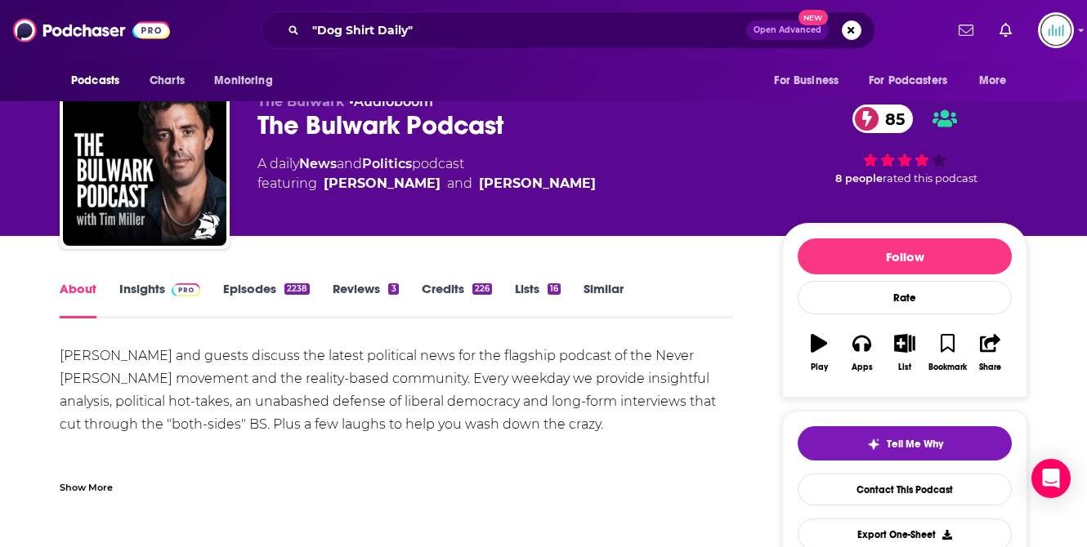
scroll to position [103, 0]
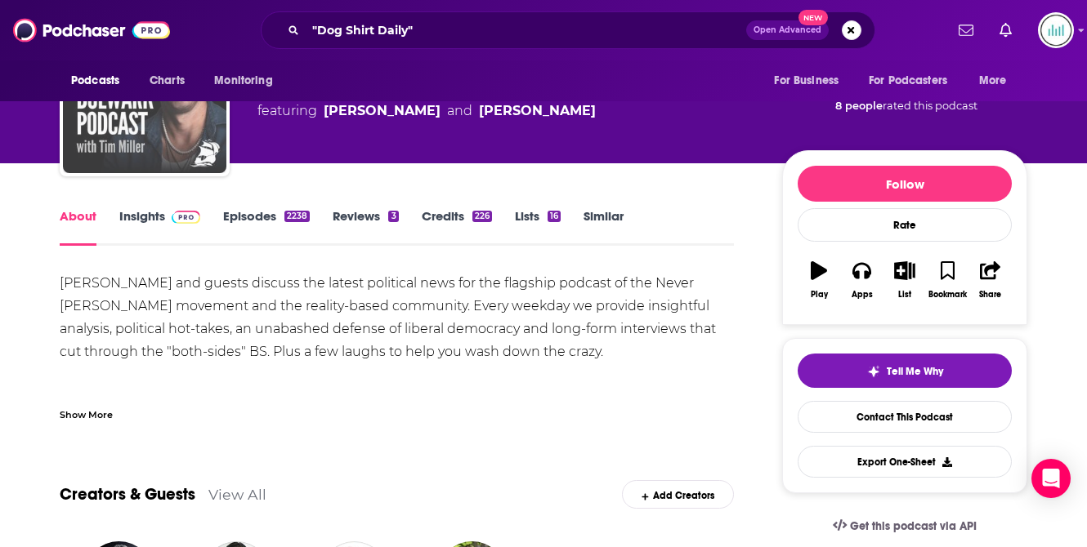
click at [193, 134] on img "The Bulwark Podcast" at bounding box center [144, 91] width 163 height 163
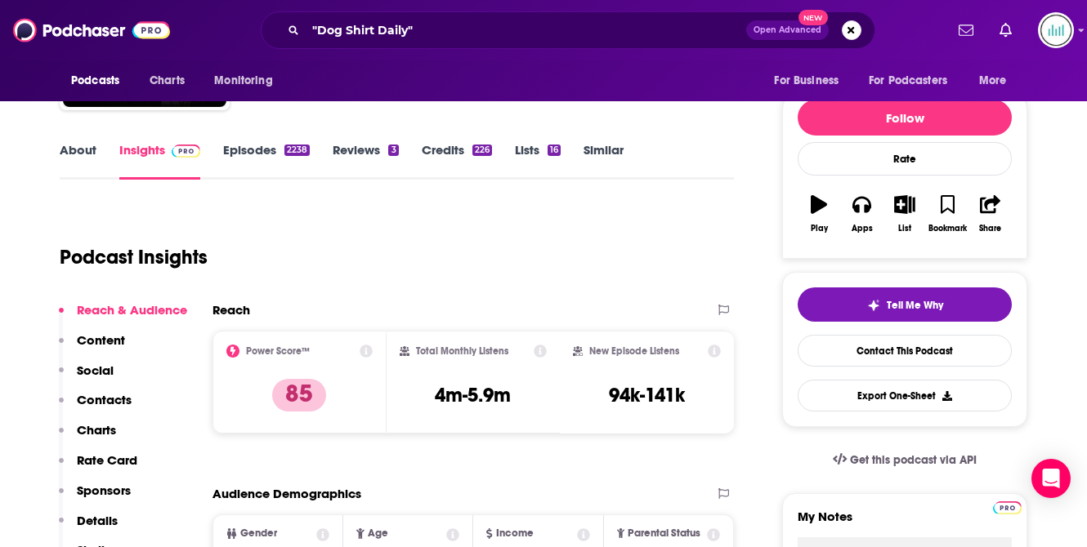
scroll to position [193, 0]
